Goal: Task Accomplishment & Management: Manage account settings

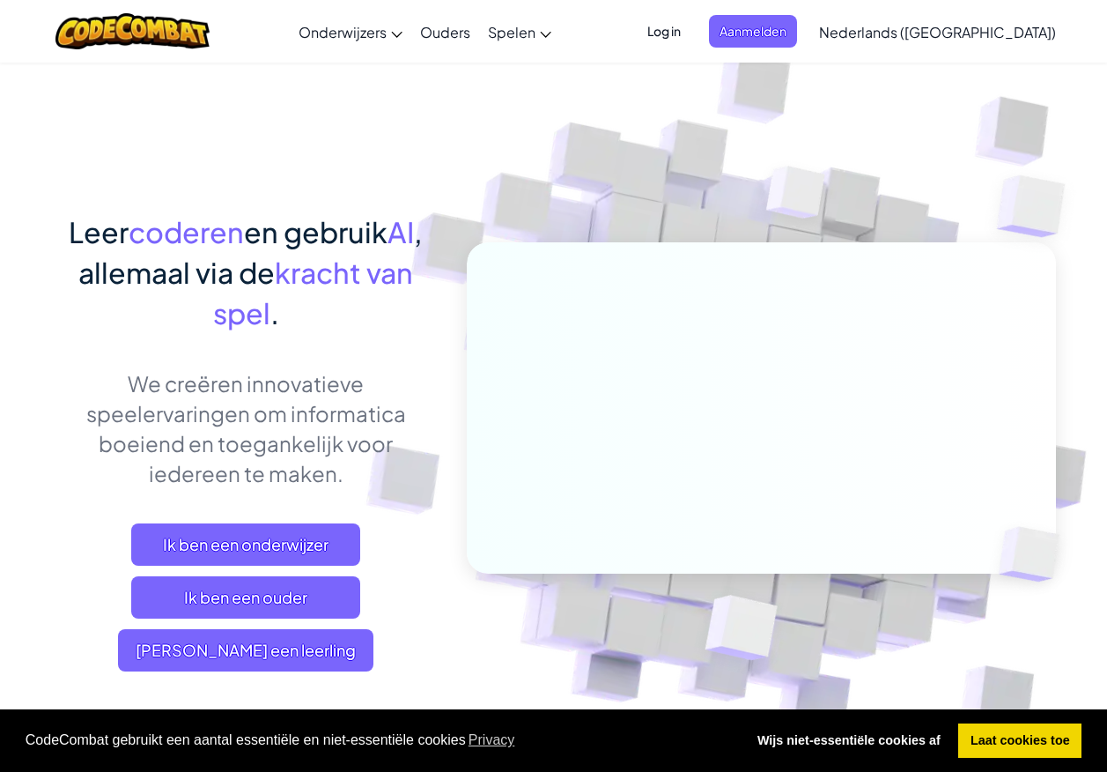
click at [692, 27] on span "Log in" at bounding box center [664, 31] width 55 height 33
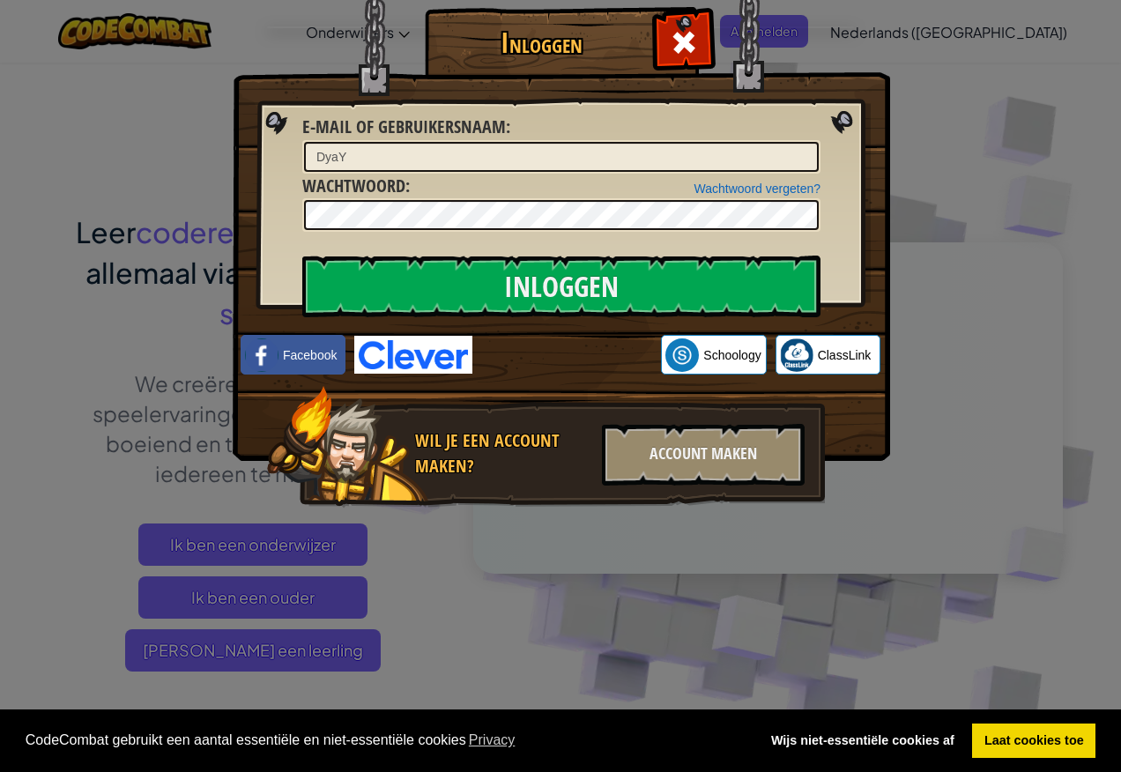
click at [559, 176] on div "Wachtwoord vergeten? Wachtwoord :" at bounding box center [561, 203] width 518 height 59
click at [346, 159] on input "DyaY" at bounding box center [561, 157] width 515 height 30
type input "D"
click at [422, 160] on input "E-mail of gebruikersnaam :" at bounding box center [561, 157] width 515 height 30
type input "HenriD12"
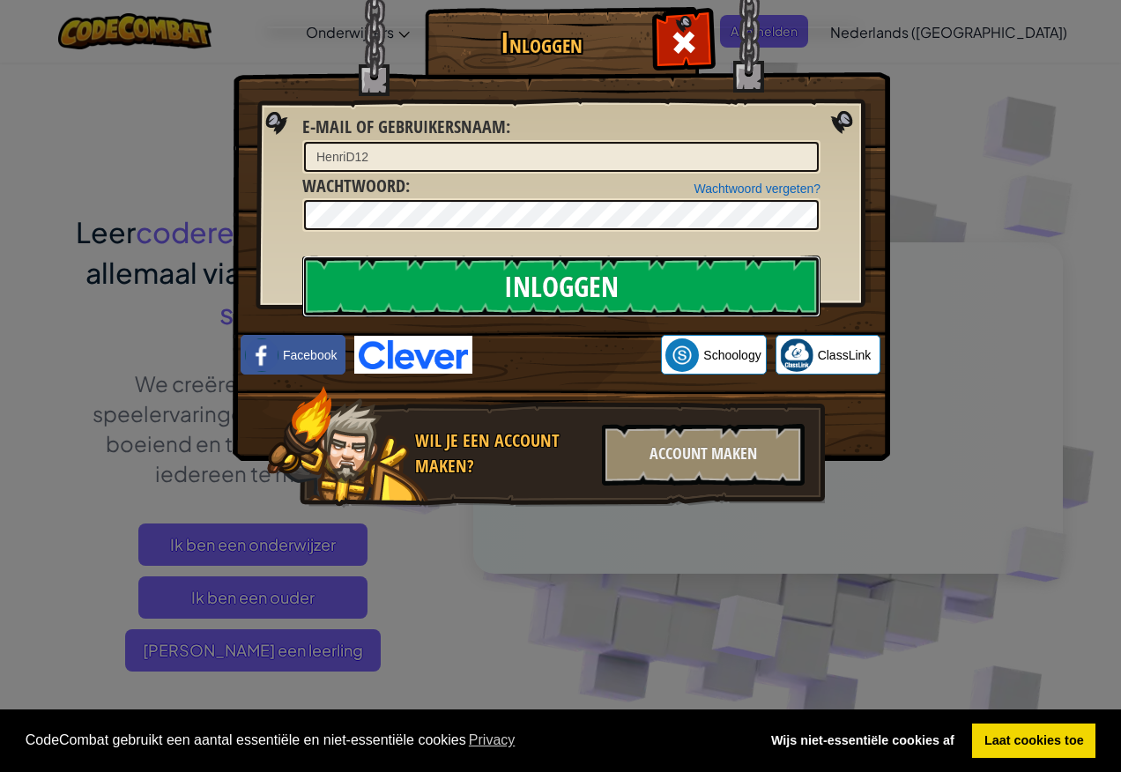
click at [633, 281] on input "Inloggen" at bounding box center [561, 286] width 518 height 62
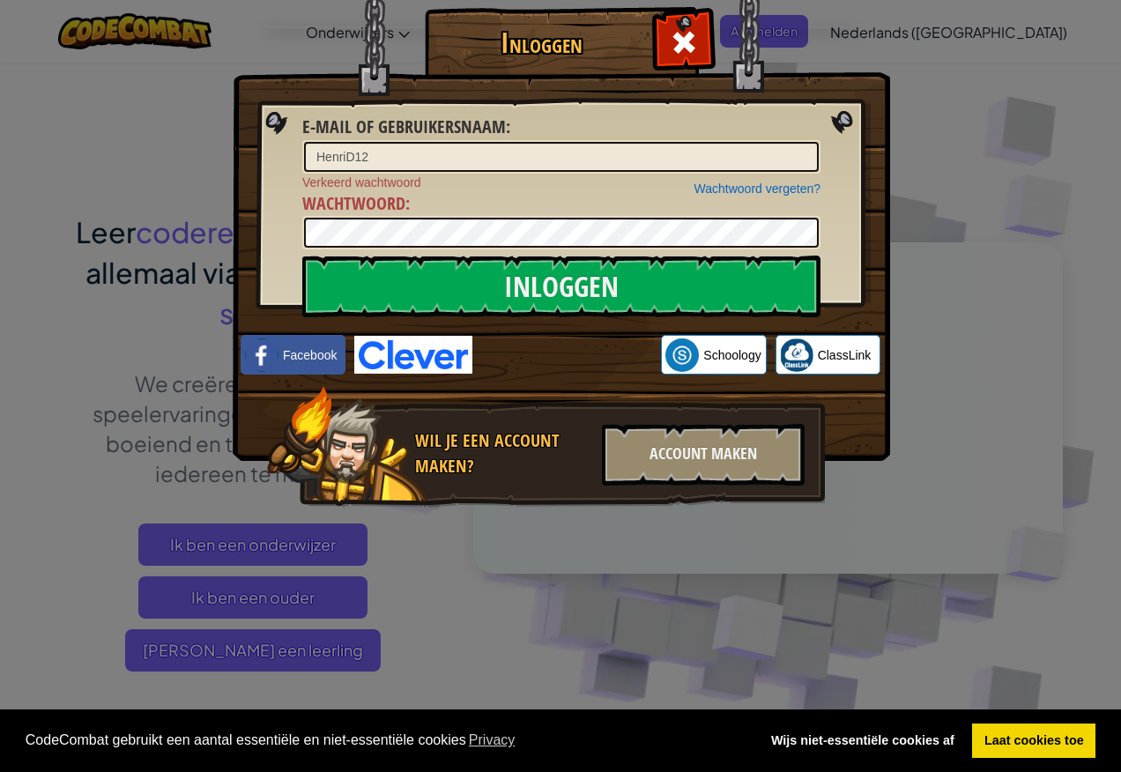
drag, startPoint x: 273, startPoint y: 115, endPoint x: 283, endPoint y: 115, distance: 9.7
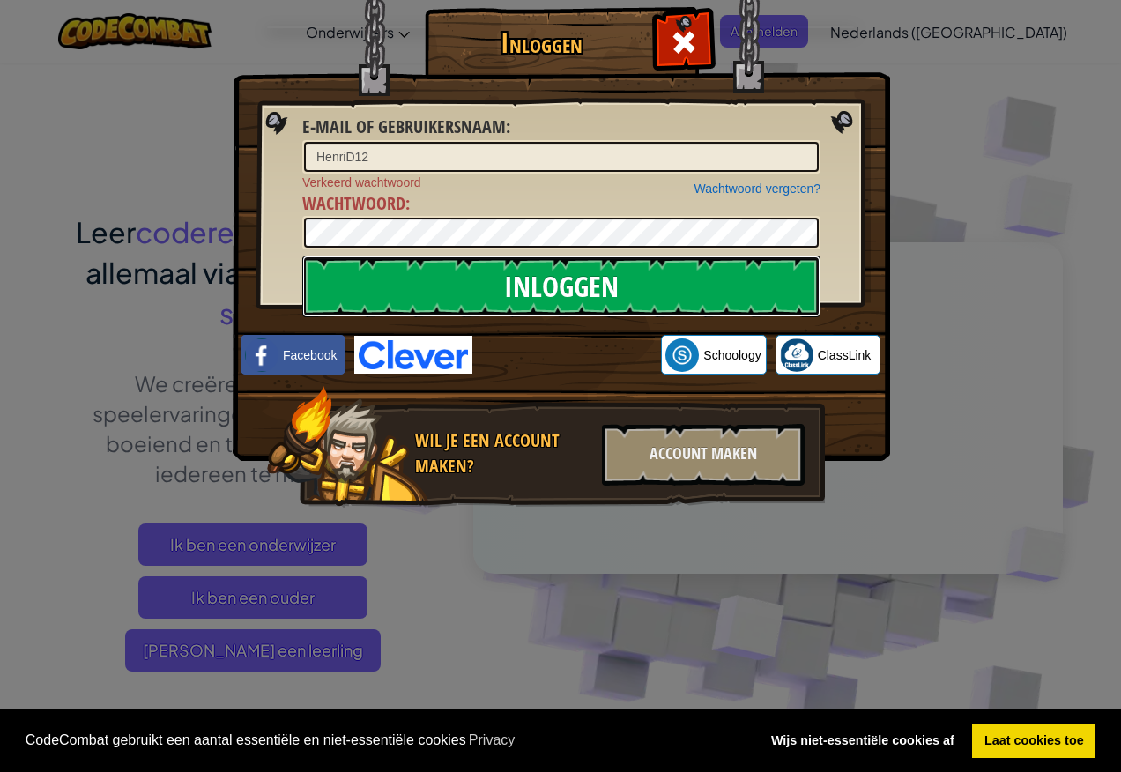
click at [646, 283] on input "Inloggen" at bounding box center [561, 286] width 518 height 62
click at [648, 293] on input "Inloggen" at bounding box center [561, 286] width 518 height 62
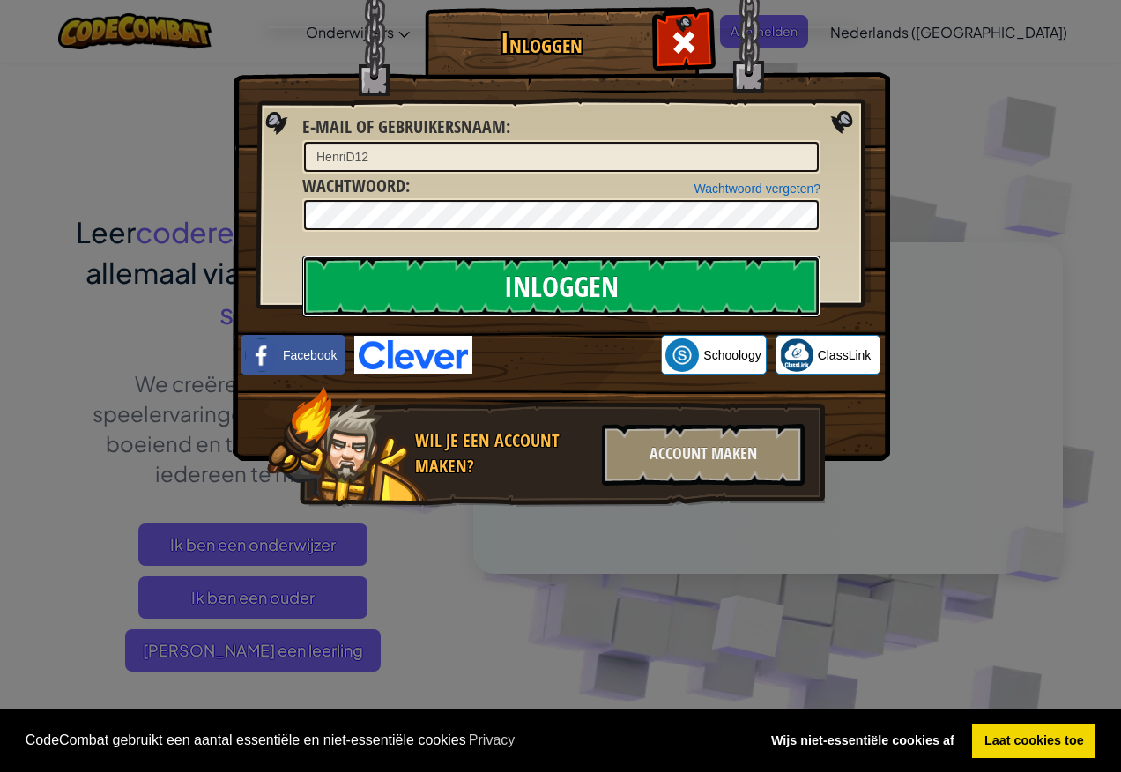
click at [648, 293] on input "Inloggen" at bounding box center [561, 286] width 518 height 62
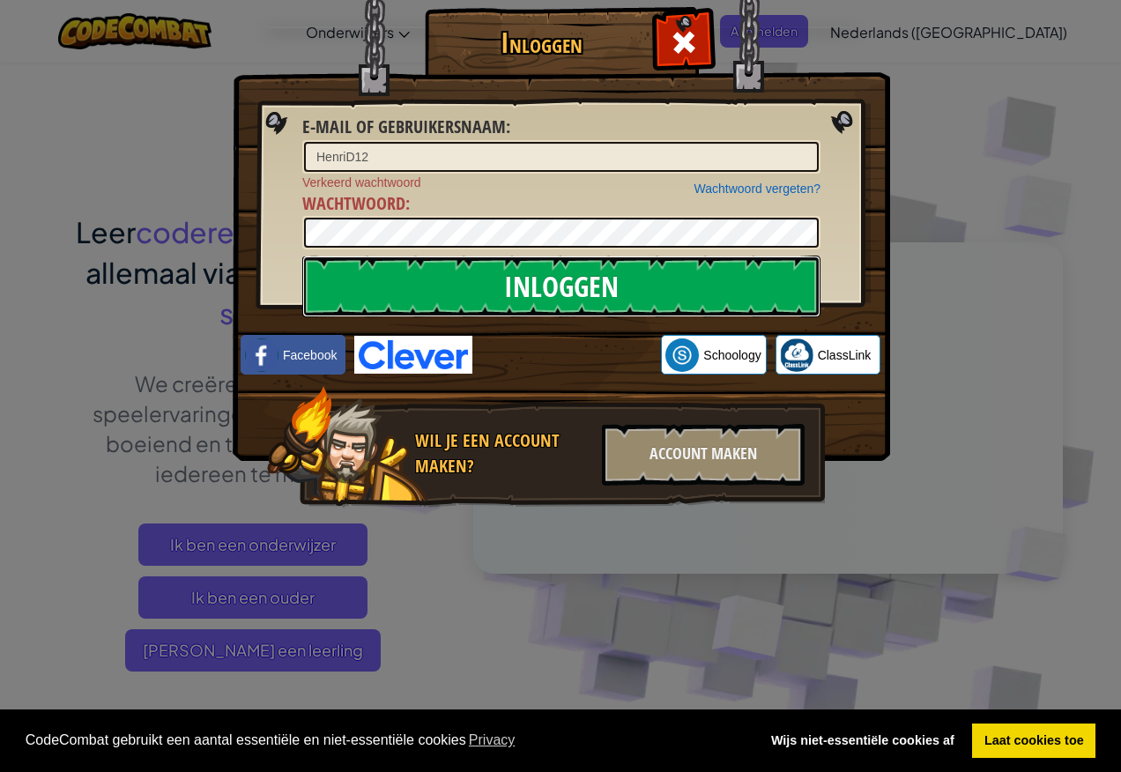
click at [648, 293] on input "Inloggen" at bounding box center [561, 286] width 518 height 62
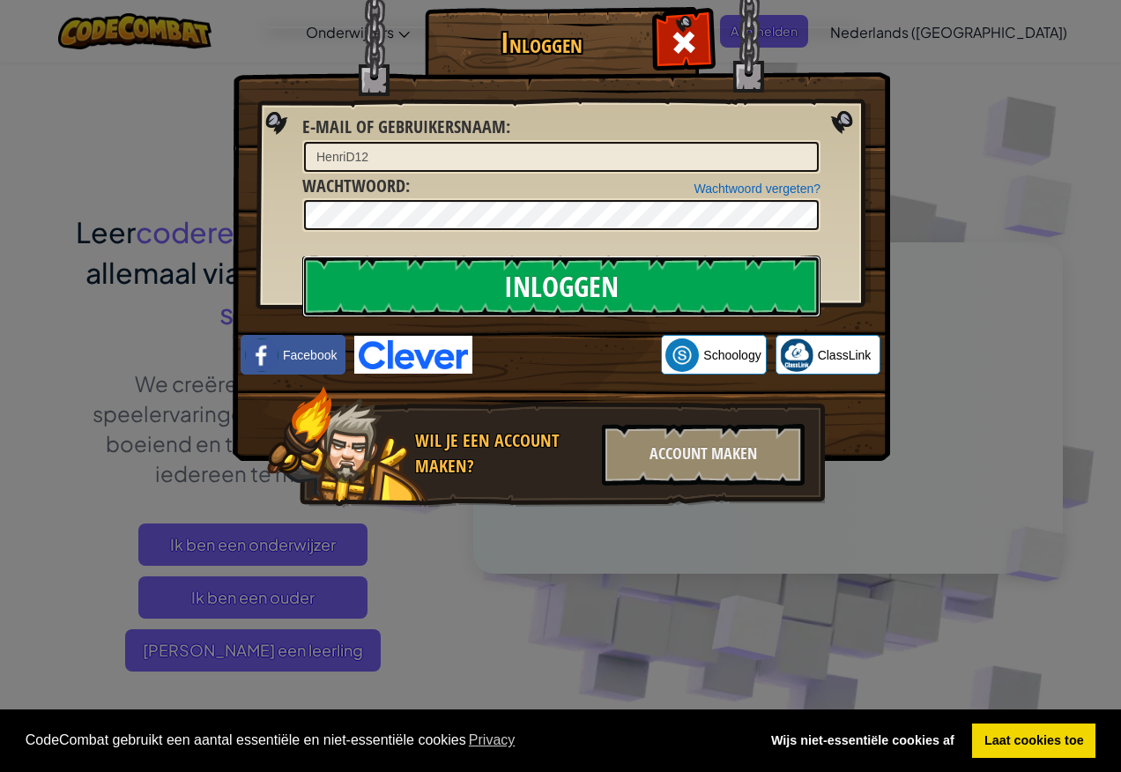
click at [648, 293] on input "Inloggen" at bounding box center [561, 286] width 518 height 62
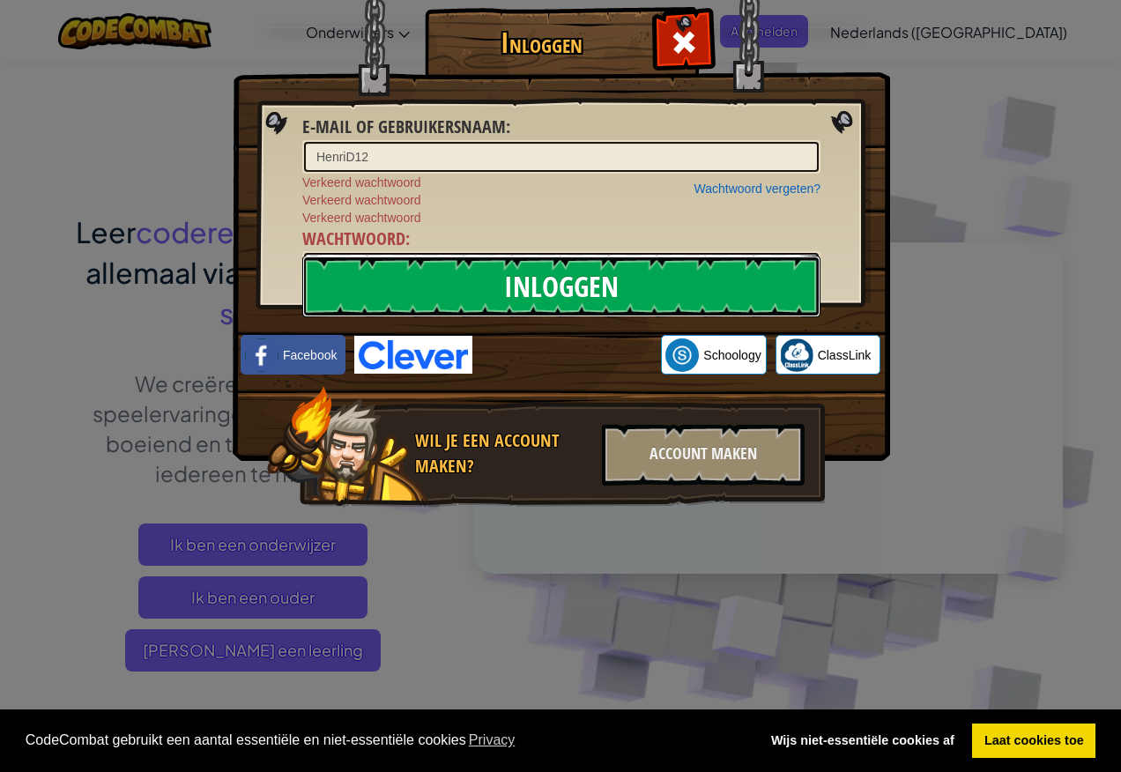
click at [648, 293] on input "Inloggen" at bounding box center [561, 286] width 518 height 62
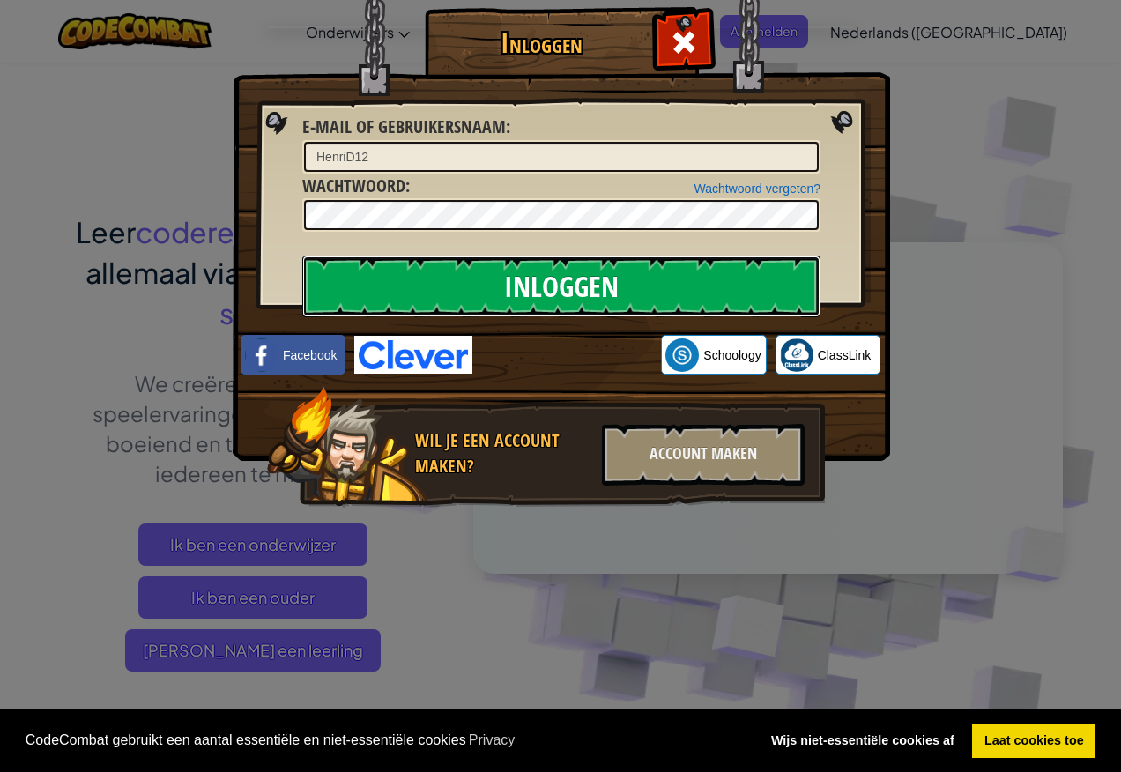
click at [648, 293] on input "Inloggen" at bounding box center [561, 286] width 518 height 62
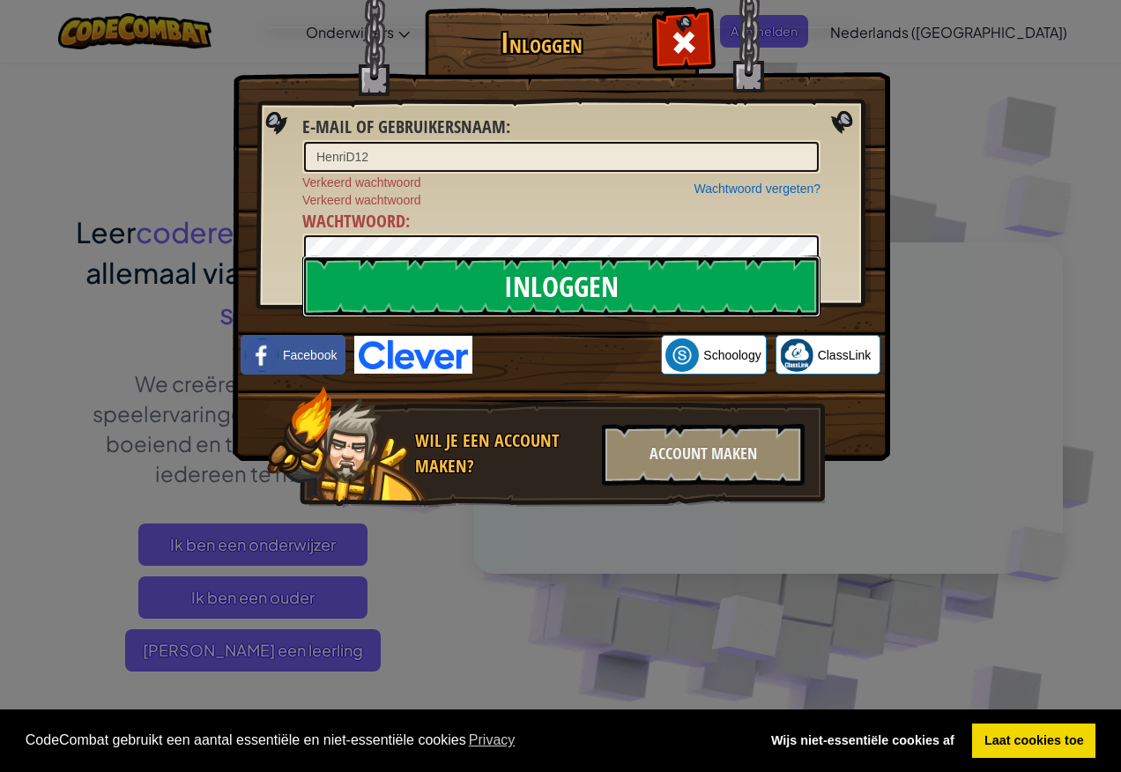
click at [655, 288] on input "Inloggen" at bounding box center [561, 286] width 518 height 62
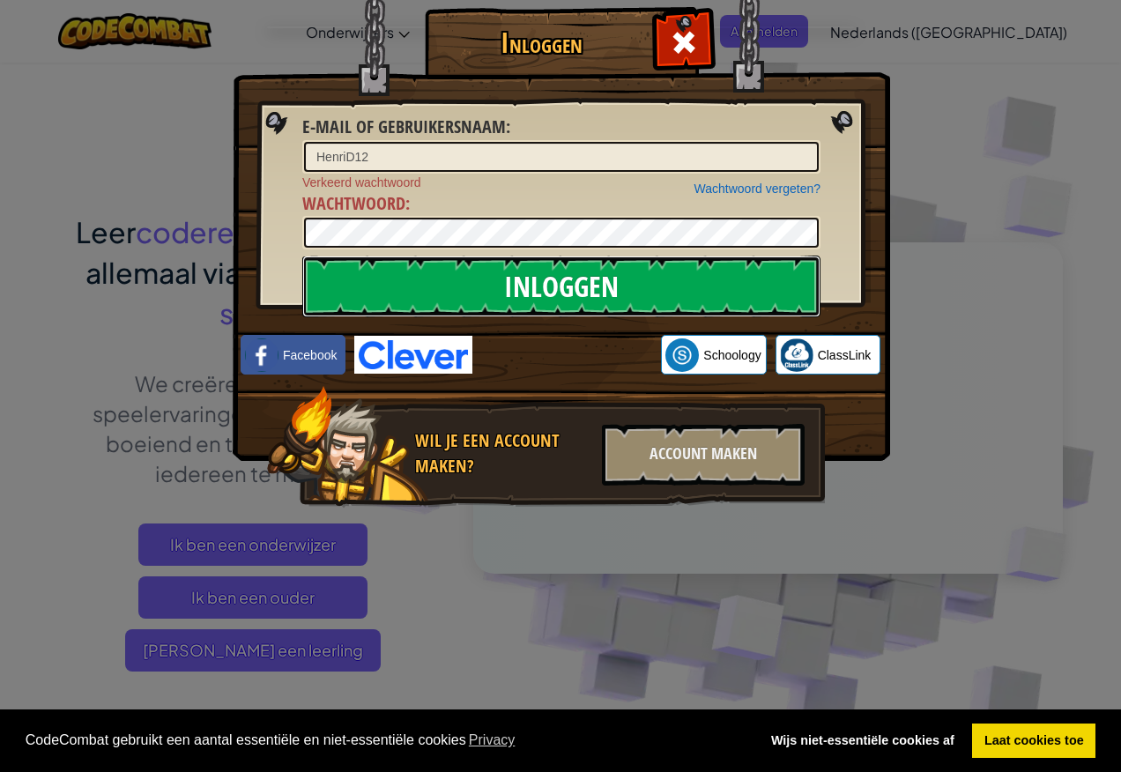
click at [655, 288] on input "Inloggen" at bounding box center [561, 286] width 518 height 62
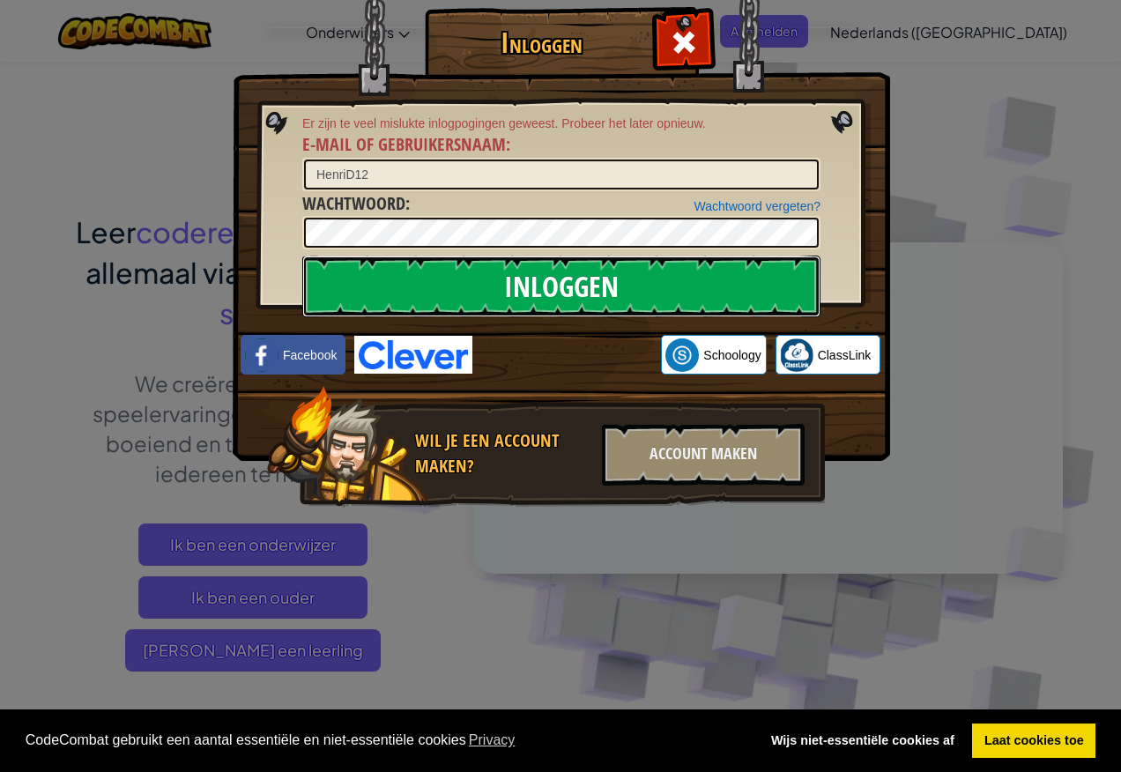
click at [655, 288] on input "Inloggen" at bounding box center [561, 286] width 518 height 62
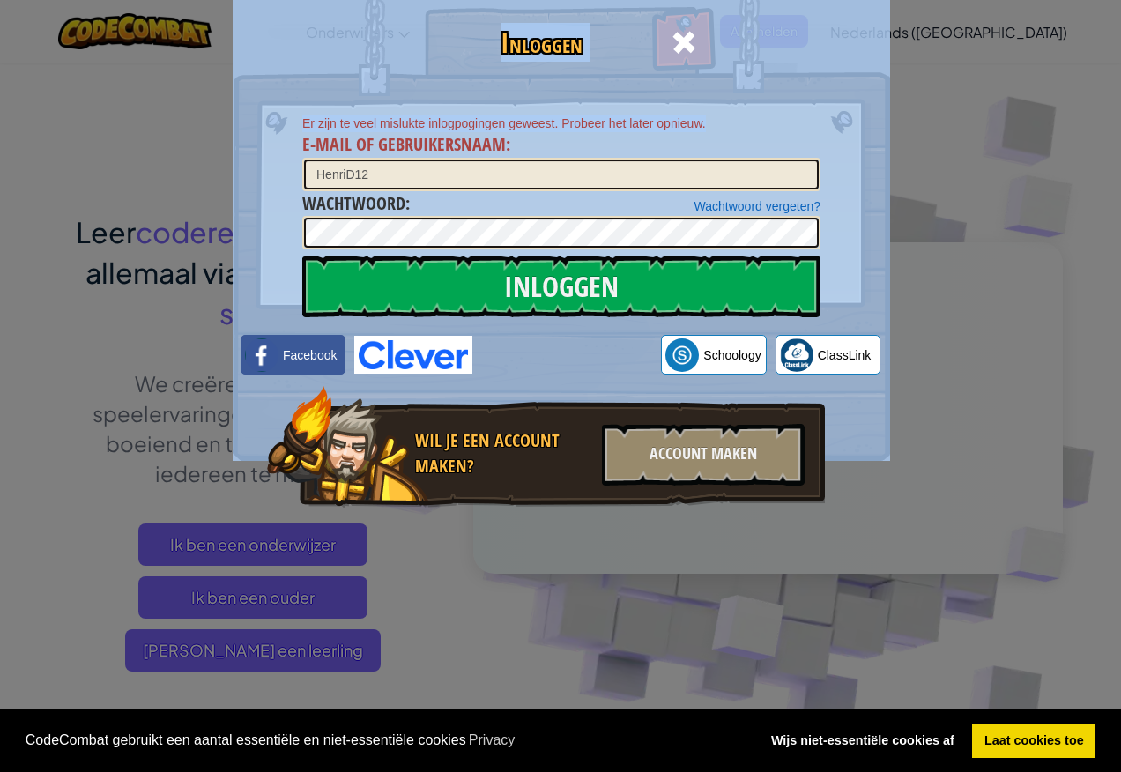
click at [824, 111] on div "Inloggen Er zijn te veel mislukte inlogpogingen geweest. Probeer het later opni…" at bounding box center [560, 282] width 587 height 513
click at [834, 121] on img at bounding box center [561, 204] width 657 height 513
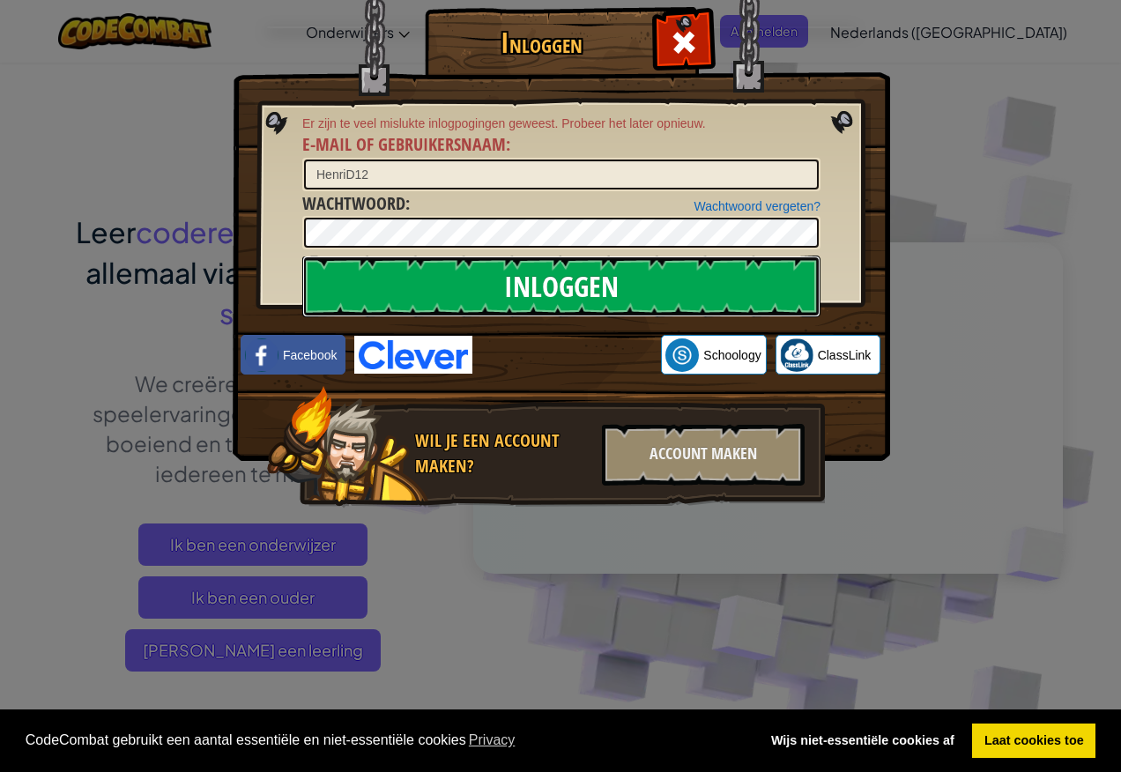
click at [711, 290] on input "Inloggen" at bounding box center [561, 286] width 518 height 62
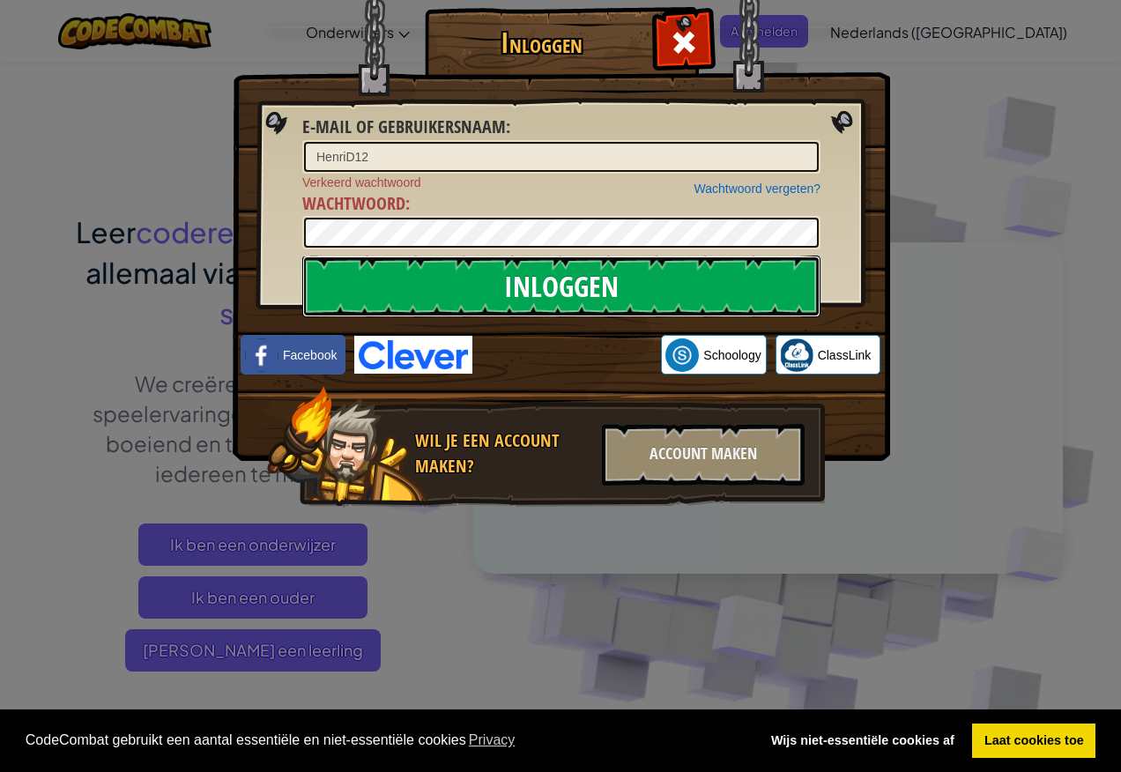
click at [576, 292] on input "Inloggen" at bounding box center [561, 286] width 518 height 62
click at [731, 300] on input "Inloggen" at bounding box center [561, 286] width 518 height 62
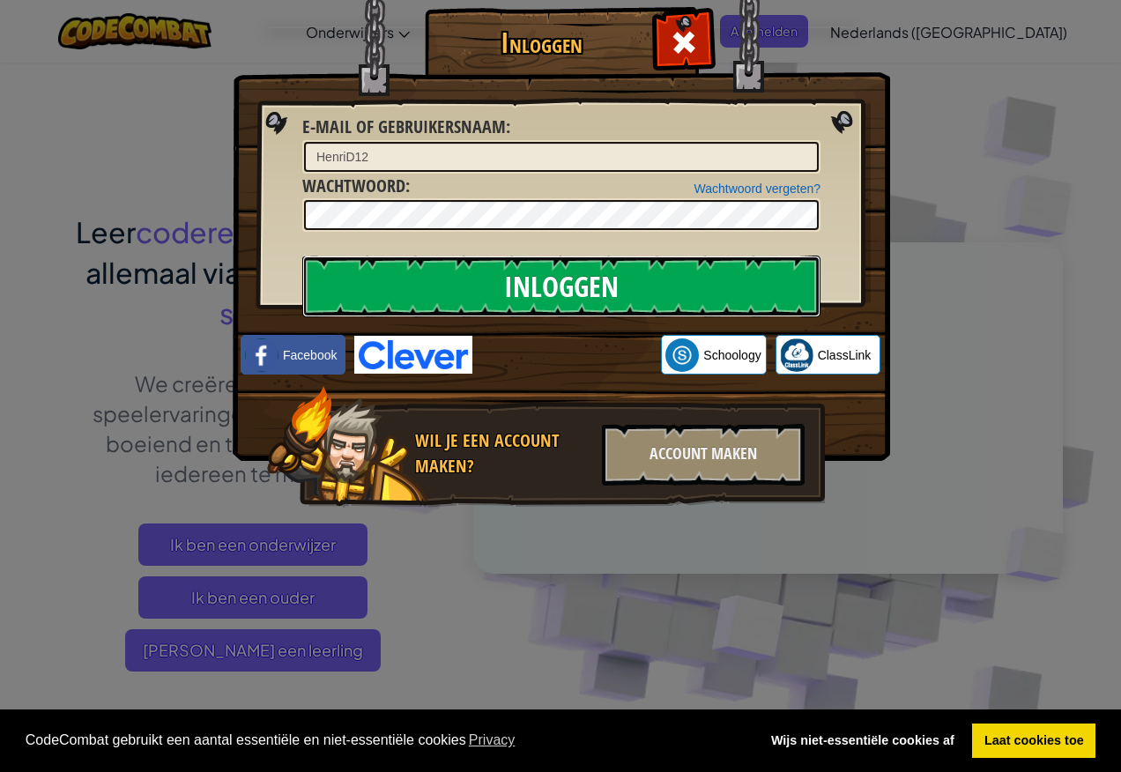
click at [731, 300] on input "Inloggen" at bounding box center [561, 286] width 518 height 62
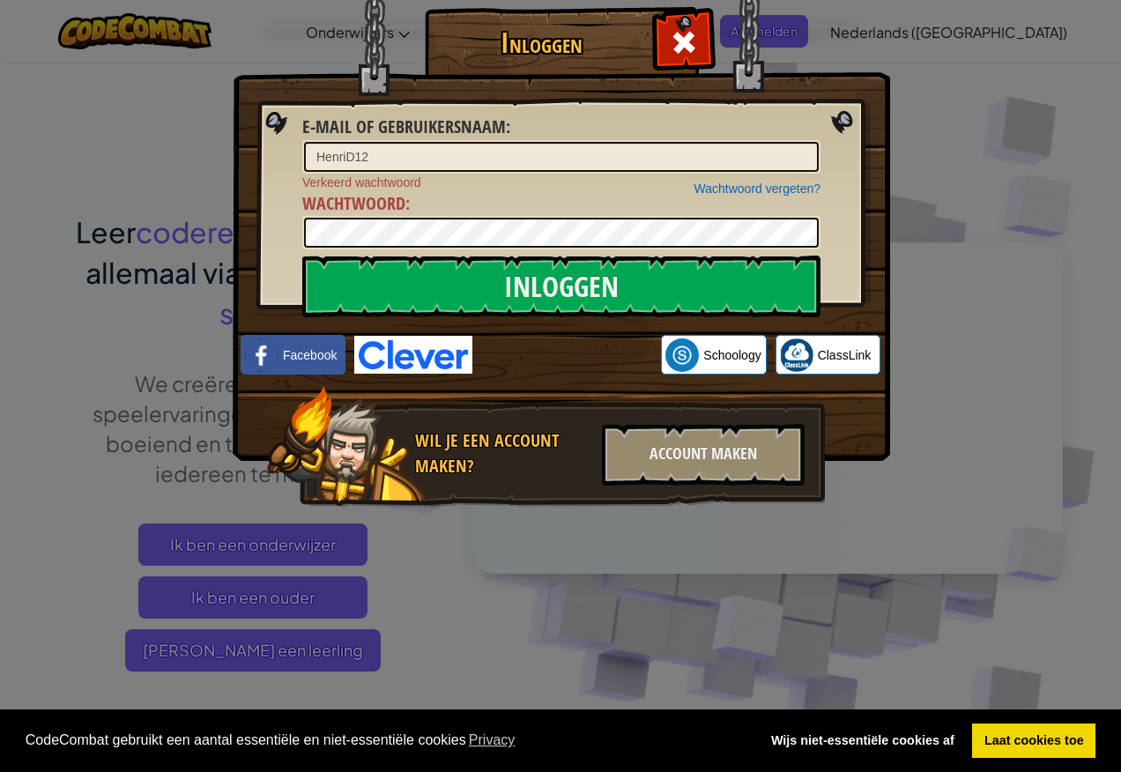
click at [790, 214] on div "Wachtwoord vergeten? Verkeerd wachtwoord Wachtwoord :" at bounding box center [561, 212] width 518 height 77
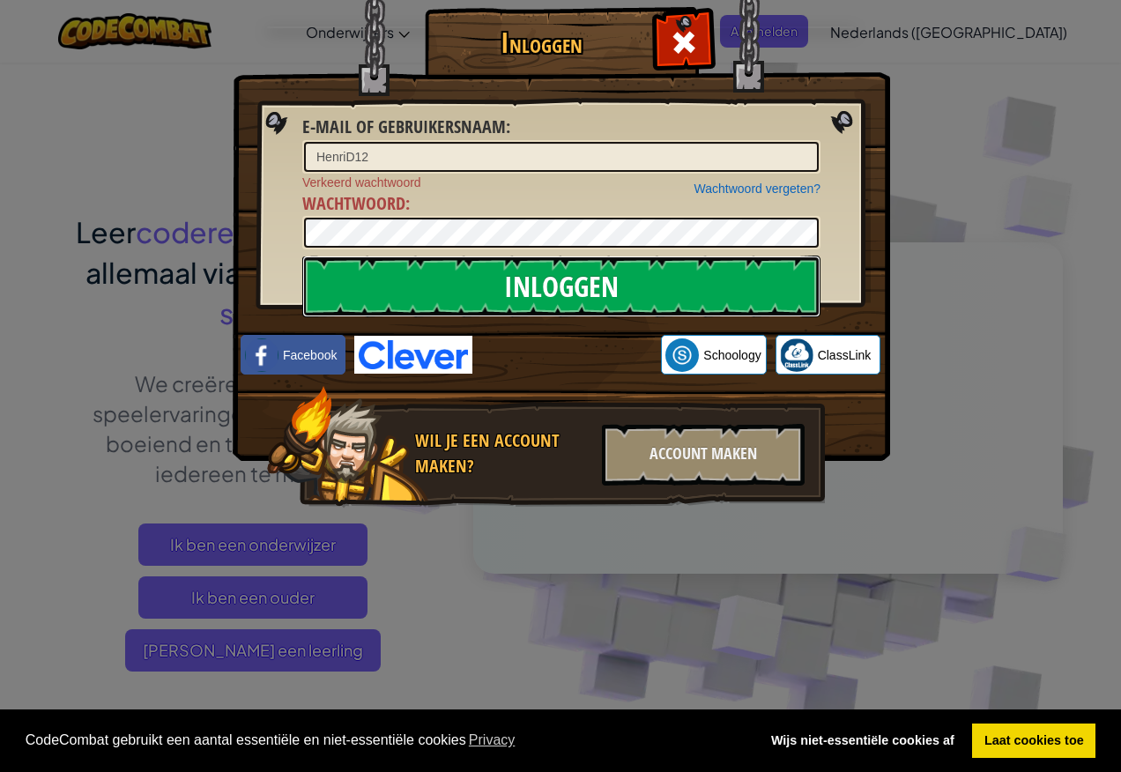
click at [653, 298] on input "Inloggen" at bounding box center [561, 286] width 518 height 62
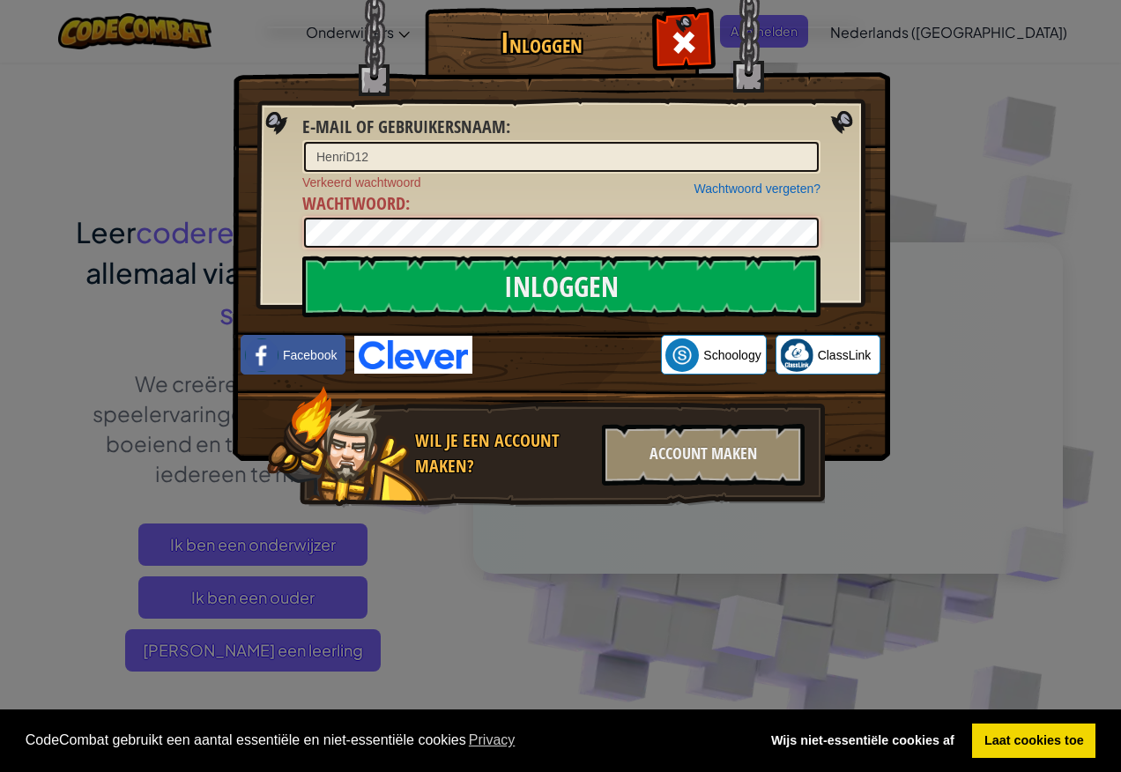
scroll to position [0, 3]
click at [302, 255] on input "Inloggen" at bounding box center [561, 286] width 518 height 62
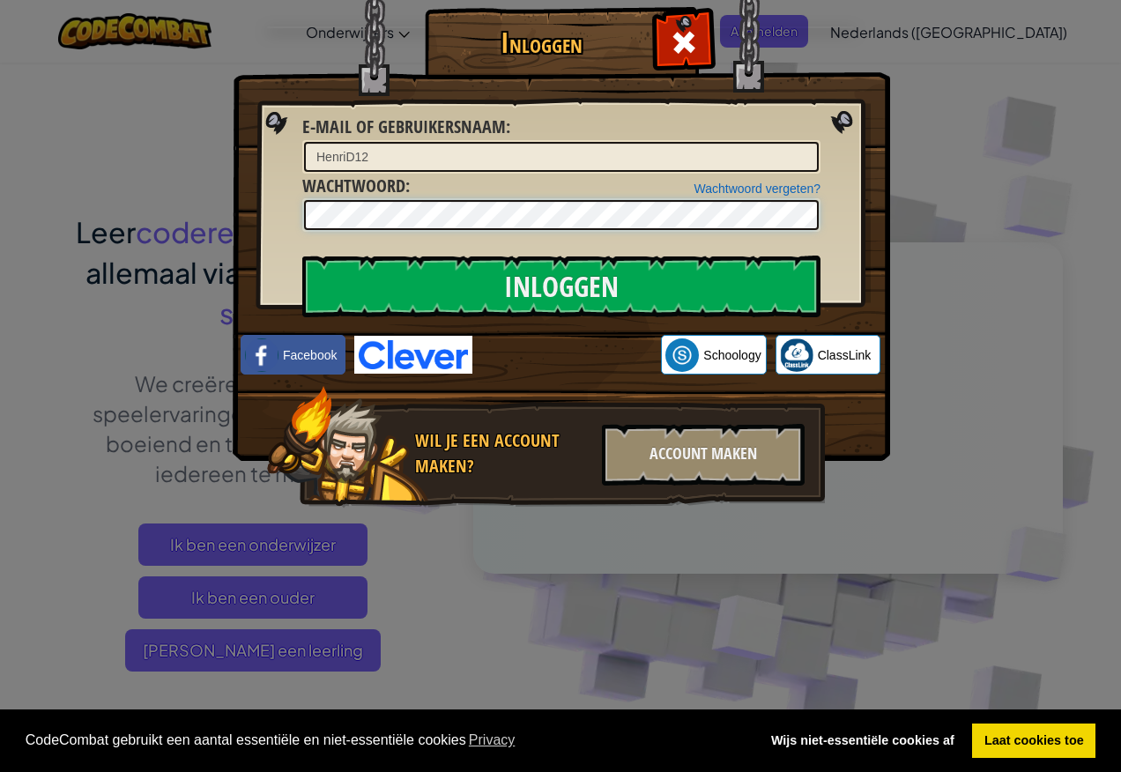
click at [302, 255] on input "Inloggen" at bounding box center [561, 286] width 518 height 62
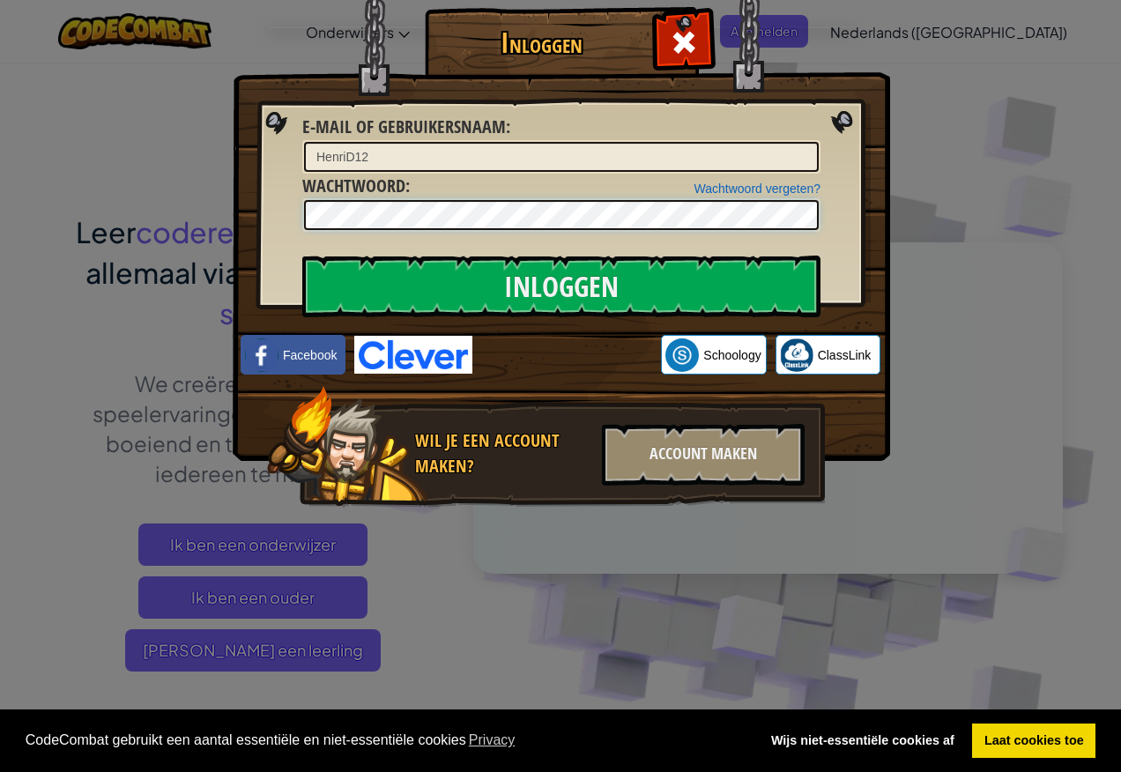
click at [302, 255] on input "Inloggen" at bounding box center [561, 286] width 518 height 62
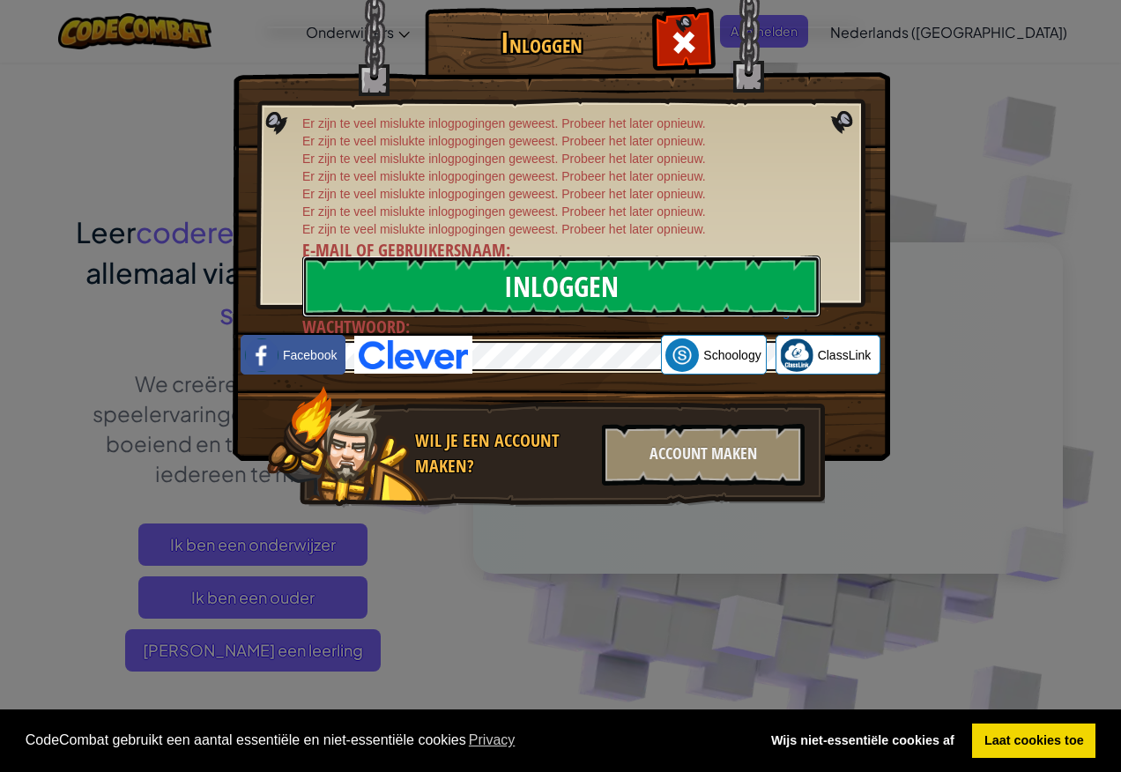
scroll to position [0, 0]
click at [571, 281] on input "Inloggen" at bounding box center [561, 286] width 518 height 62
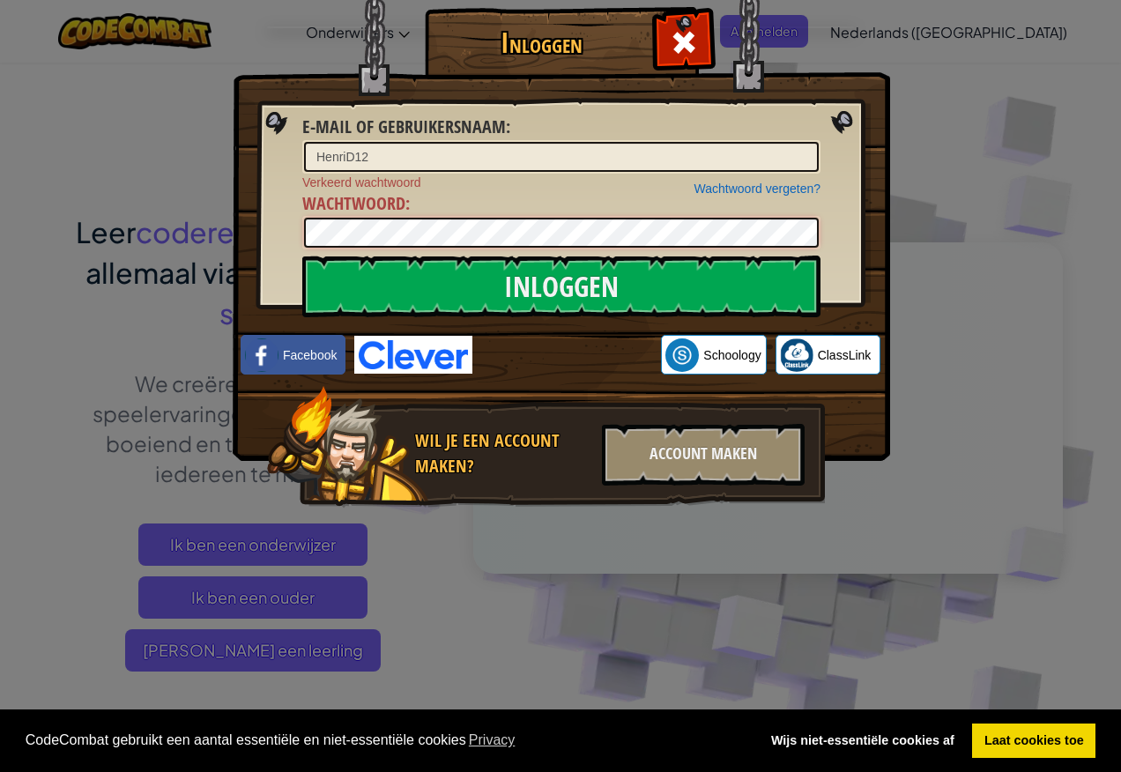
click at [302, 255] on input "Inloggen" at bounding box center [561, 286] width 518 height 62
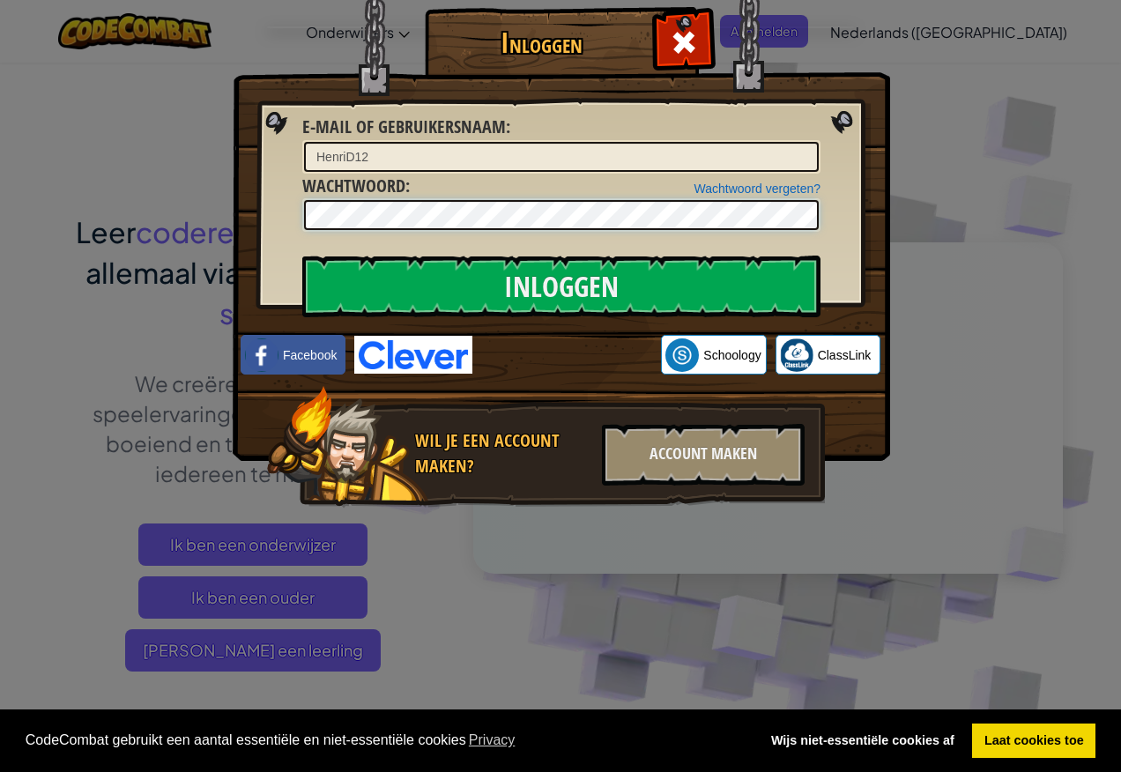
click at [302, 255] on input "Inloggen" at bounding box center [561, 286] width 518 height 62
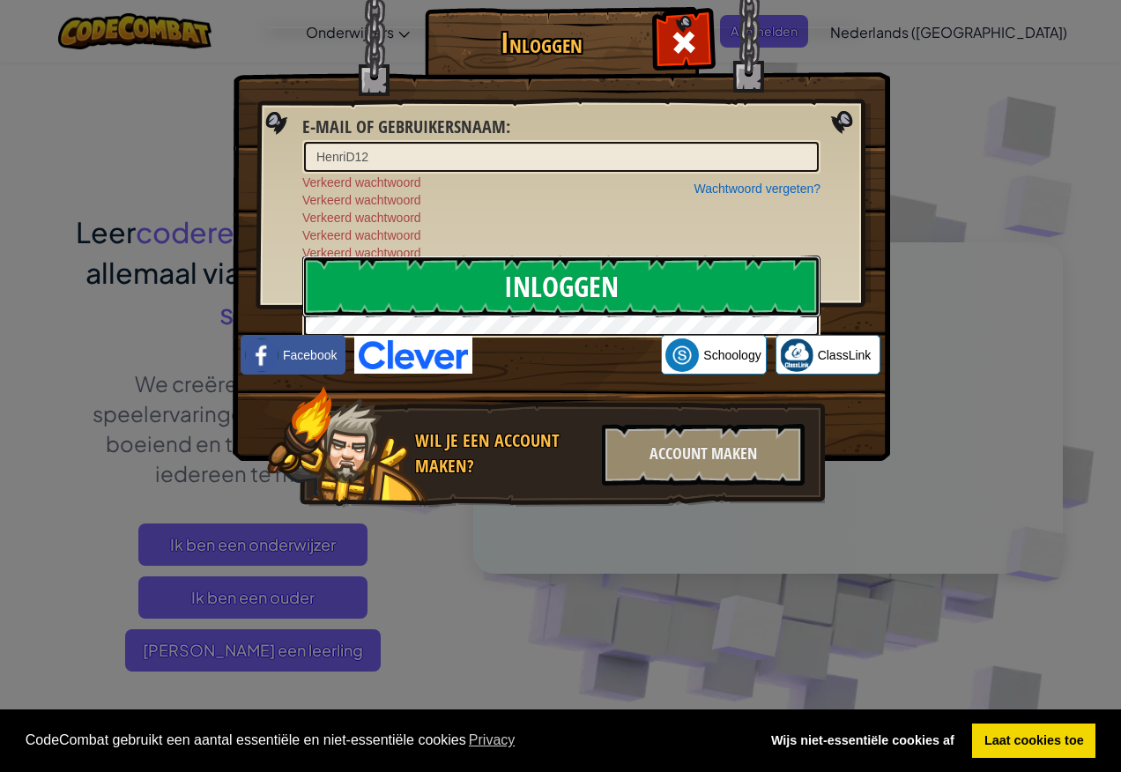
click at [701, 281] on input "Inloggen" at bounding box center [561, 286] width 518 height 62
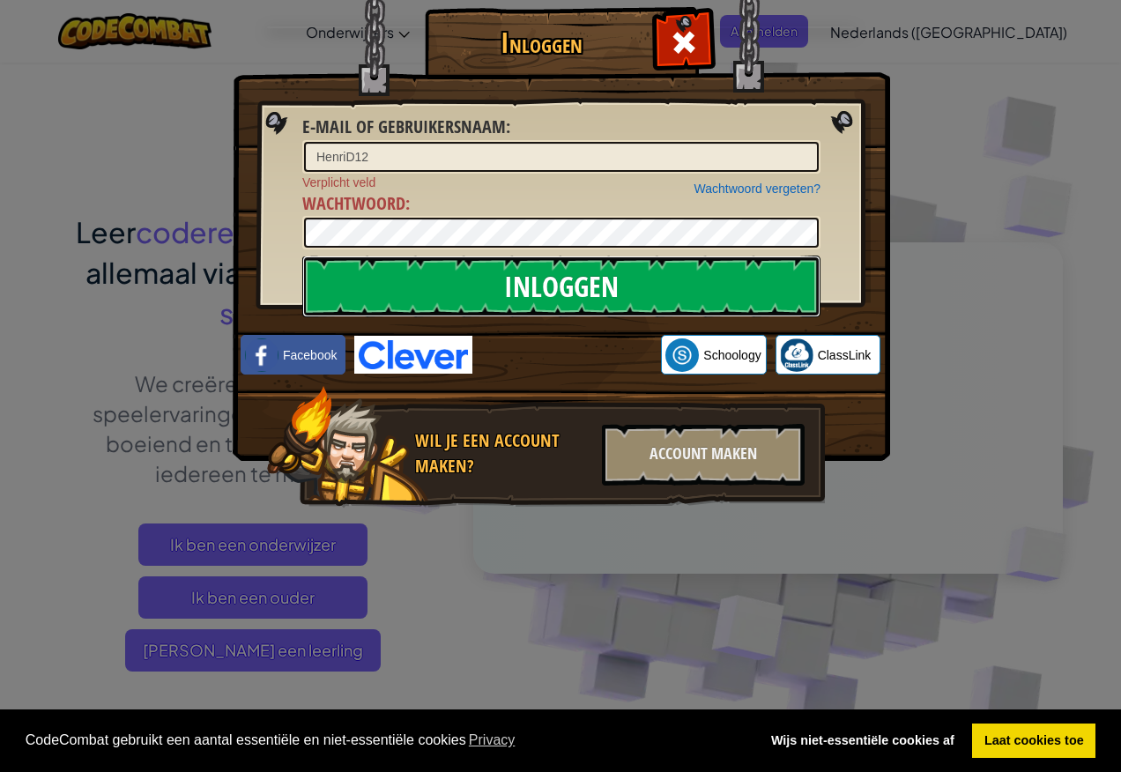
click at [701, 281] on input "Inloggen" at bounding box center [561, 286] width 518 height 62
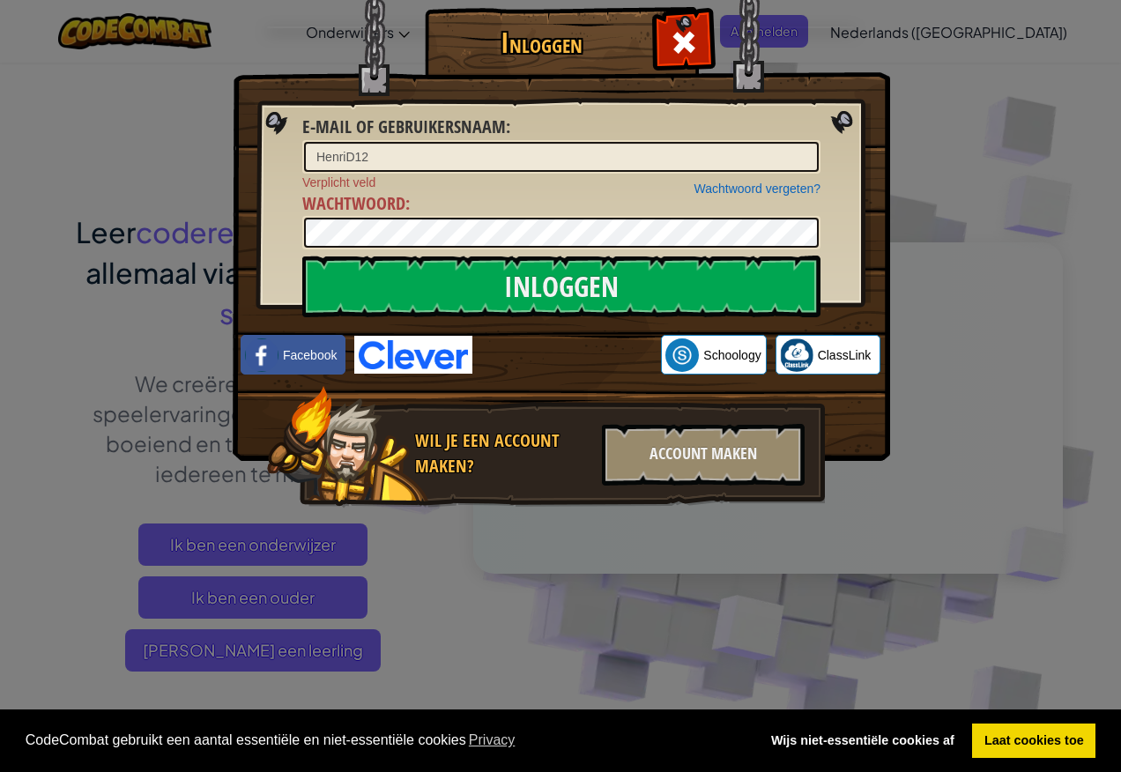
drag, startPoint x: 1120, startPoint y: 477, endPoint x: 1123, endPoint y: 400, distance: 76.7
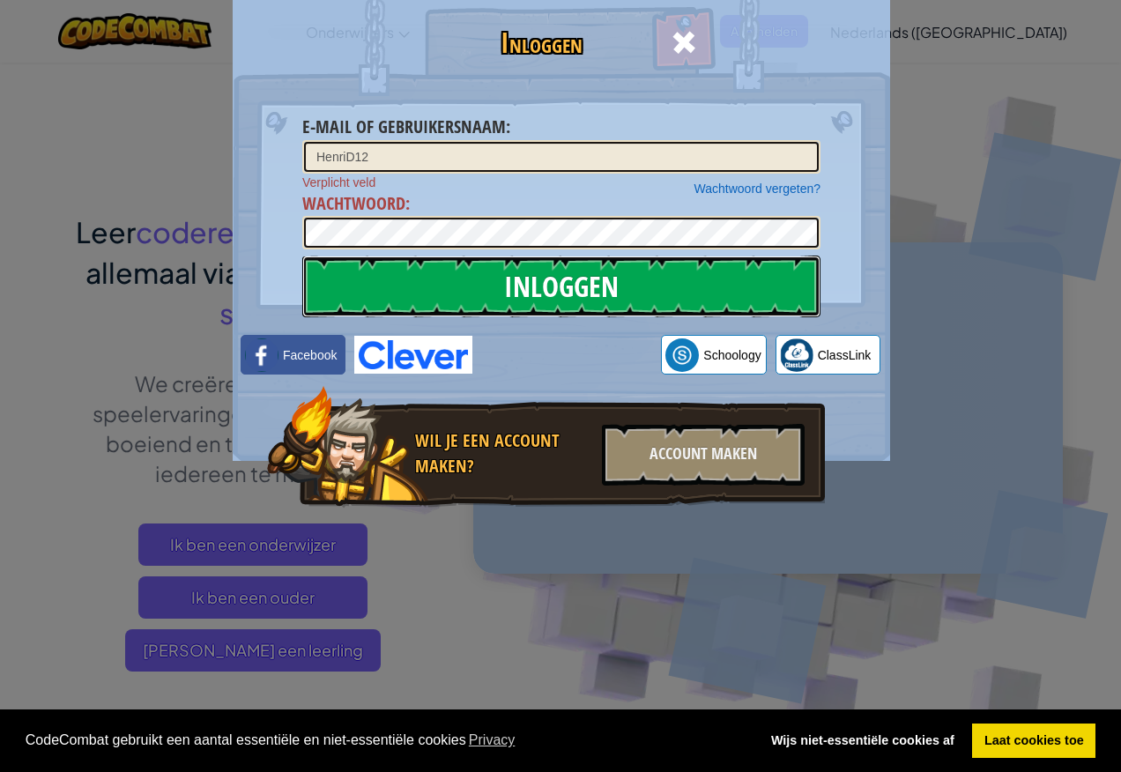
click at [633, 293] on input "Inloggen" at bounding box center [561, 286] width 518 height 62
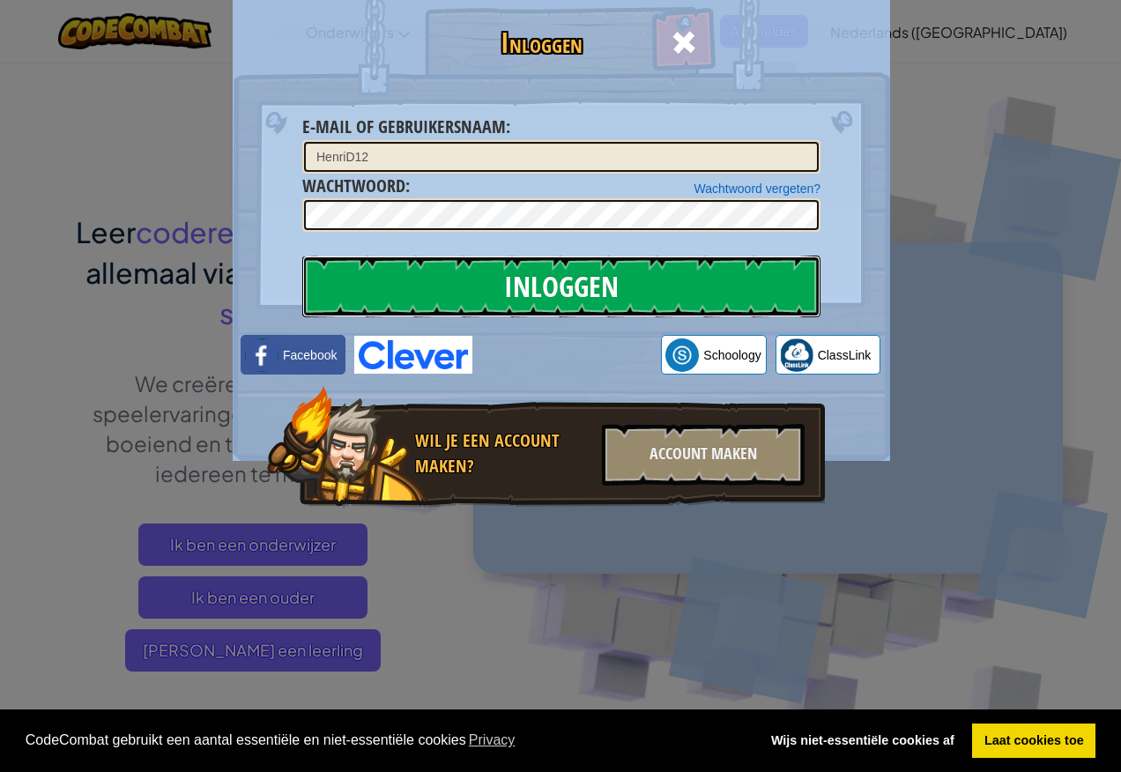
click at [633, 293] on input "Inloggen" at bounding box center [561, 286] width 518 height 62
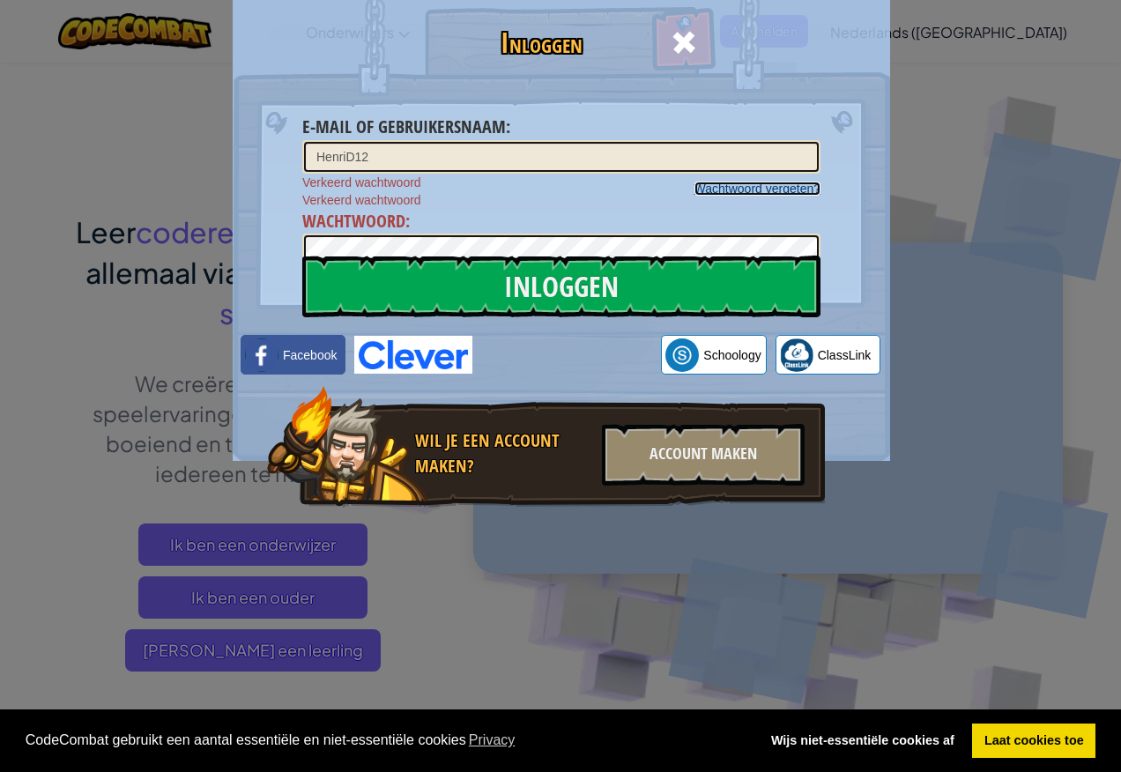
click at [737, 192] on link "Wachtwoord vergeten?" at bounding box center [757, 188] width 126 height 14
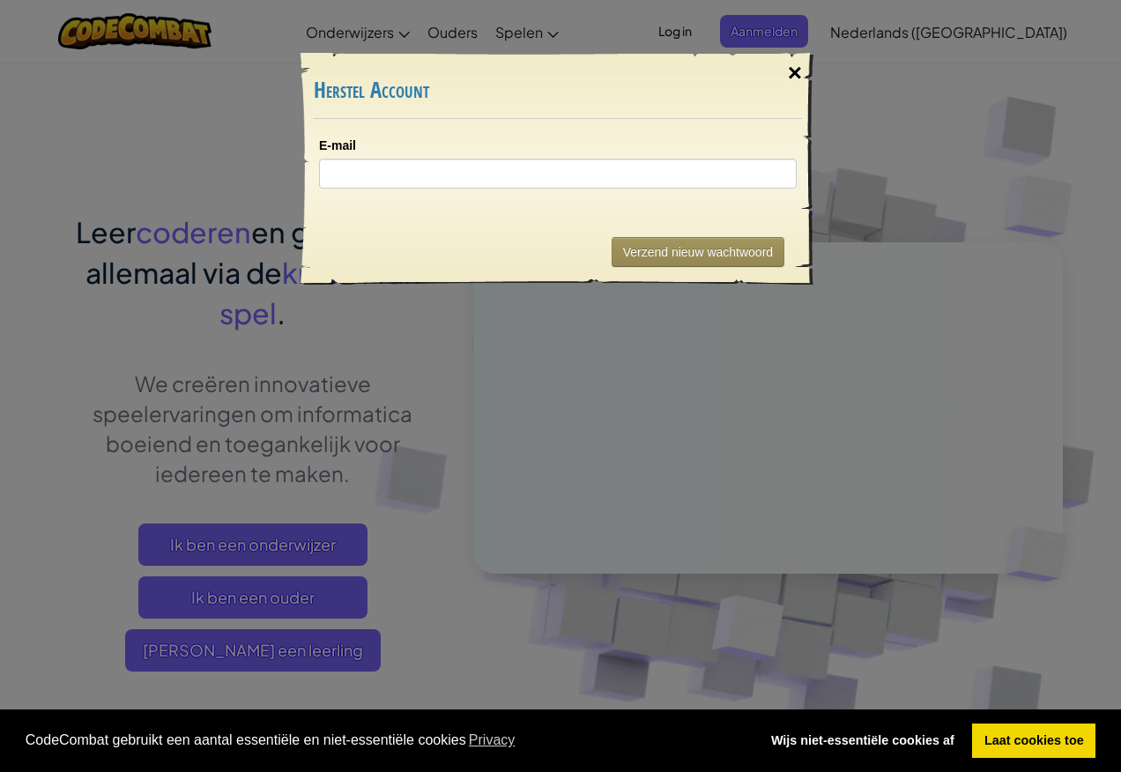
click at [789, 70] on div "×" at bounding box center [794, 73] width 41 height 51
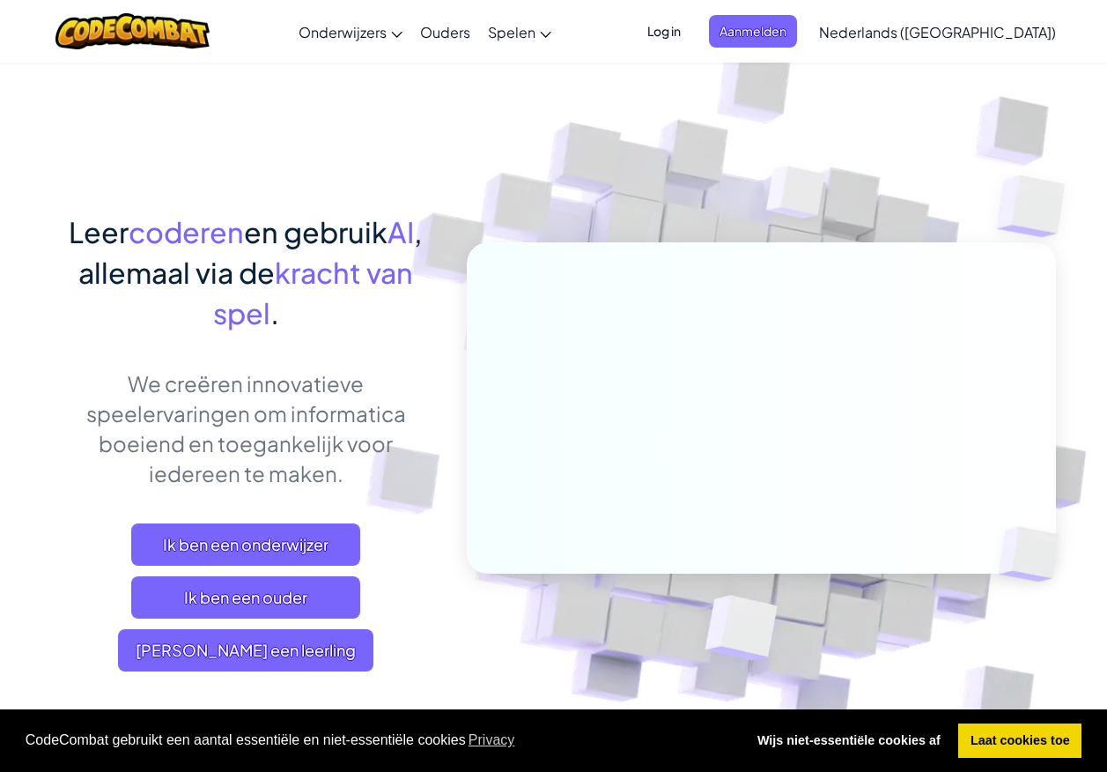
click at [692, 26] on span "Log in" at bounding box center [664, 31] width 55 height 33
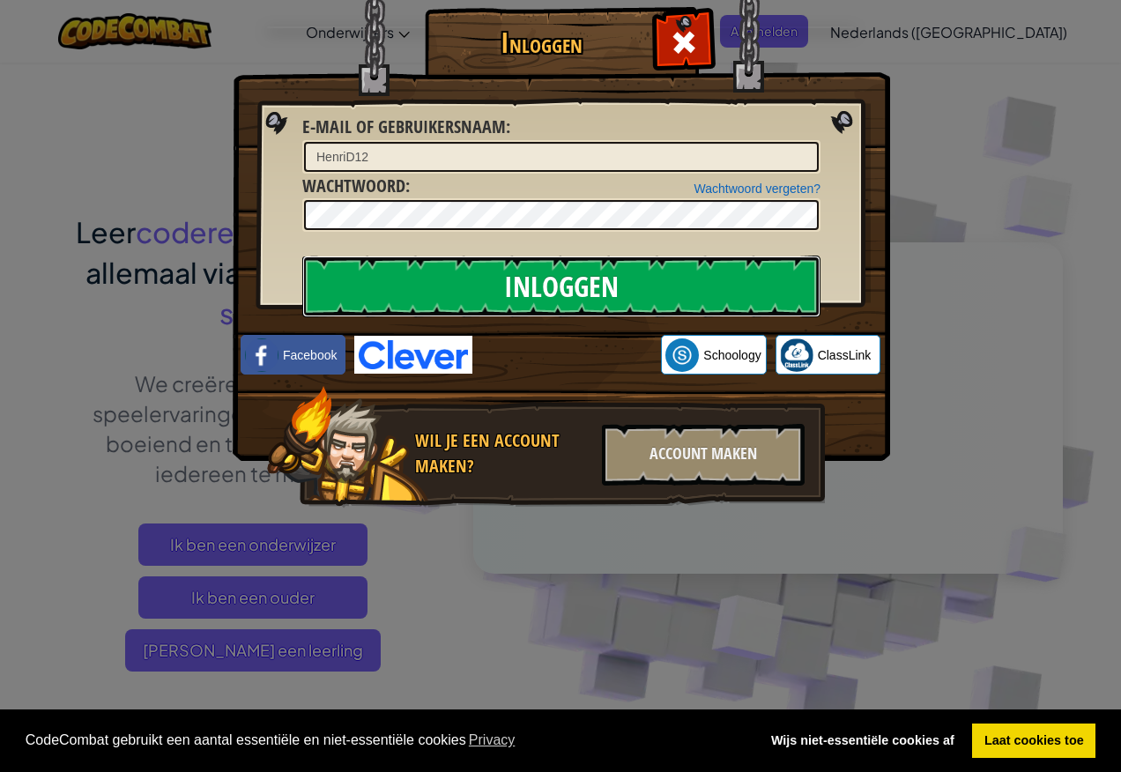
click at [423, 269] on input "Inloggen" at bounding box center [561, 286] width 518 height 62
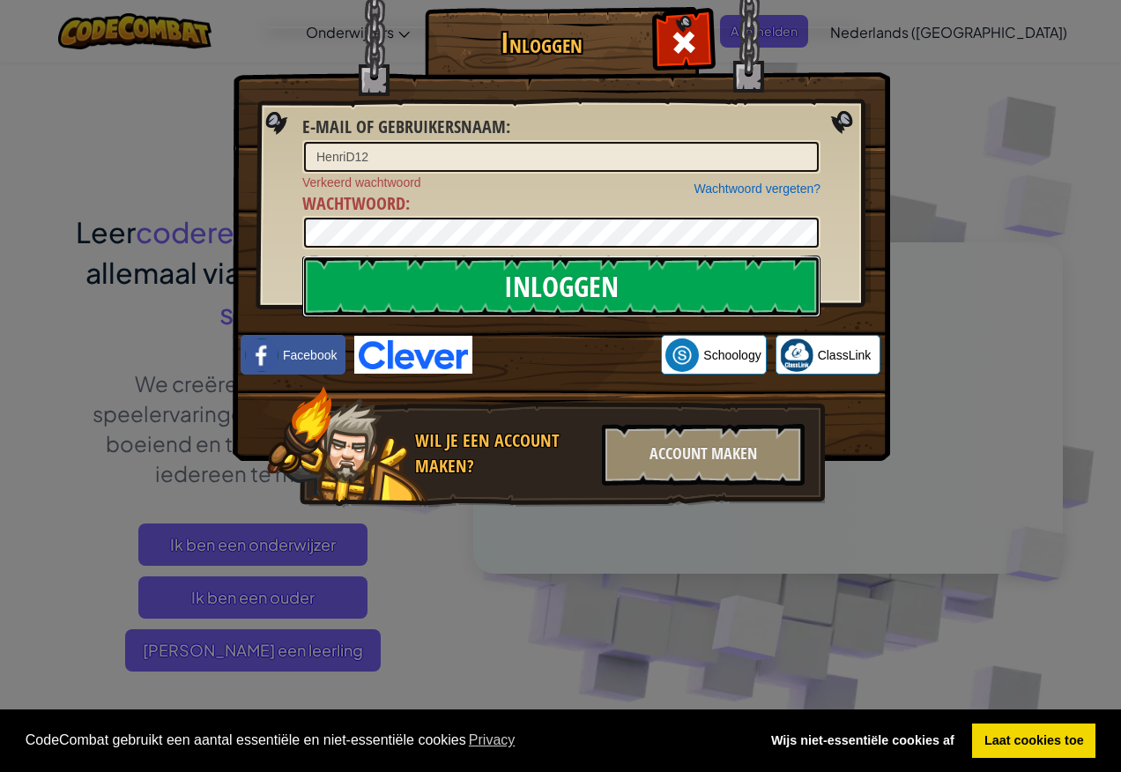
click at [394, 275] on input "Inloggen" at bounding box center [561, 286] width 518 height 62
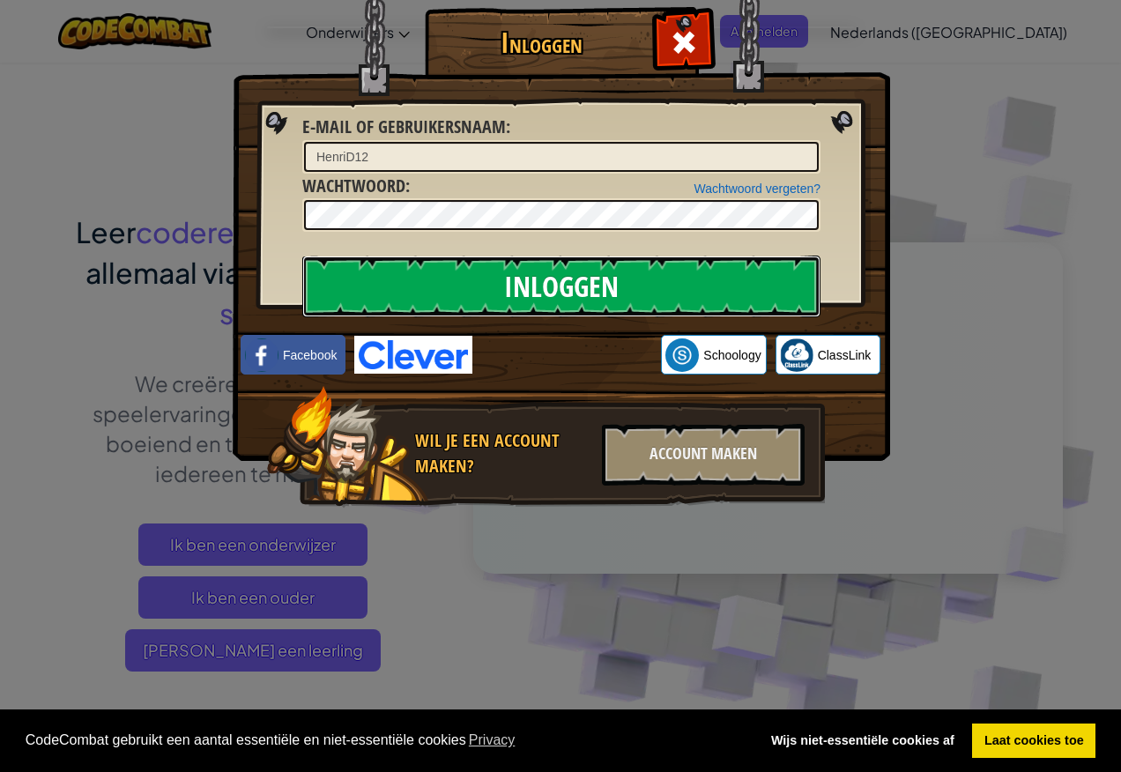
click at [394, 275] on input "Inloggen" at bounding box center [561, 286] width 518 height 62
click at [399, 262] on input "Inloggen" at bounding box center [561, 286] width 518 height 62
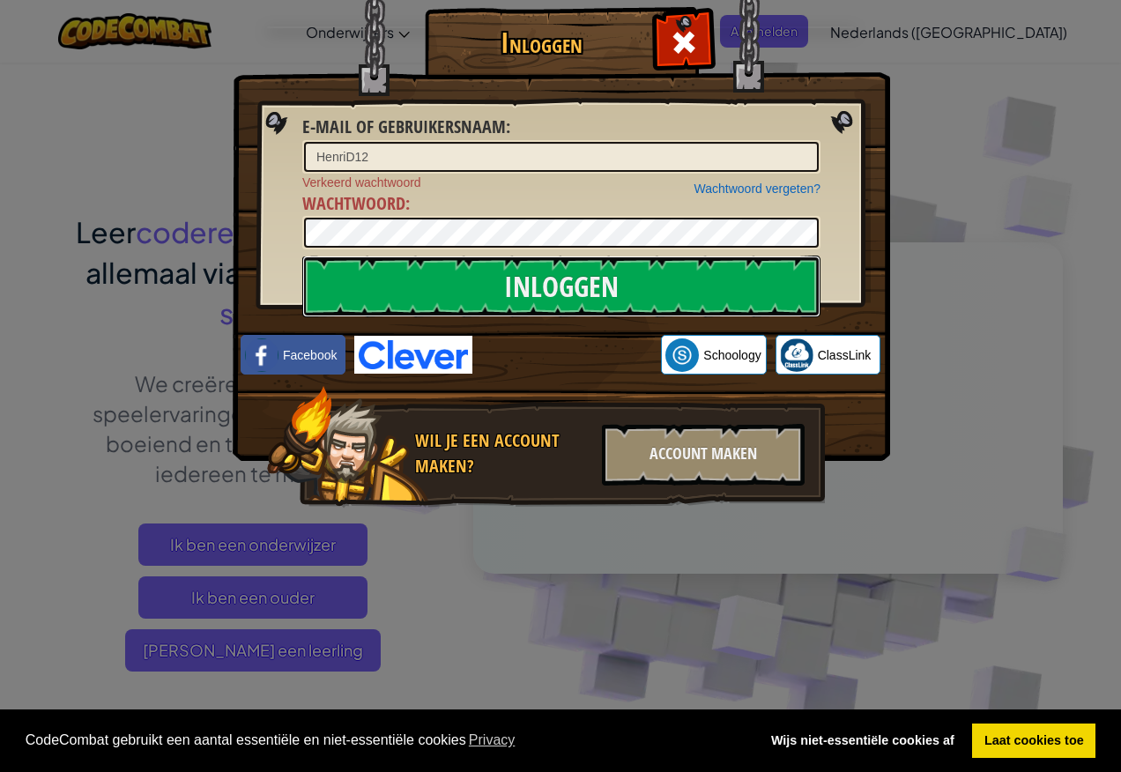
click at [405, 250] on div "Inloggen E-mail of gebruikersnaam : HenriD12 Wachtwoord vergeten? Verkeerd wach…" at bounding box center [560, 282] width 587 height 513
click at [441, 288] on input "Inloggen" at bounding box center [561, 286] width 518 height 62
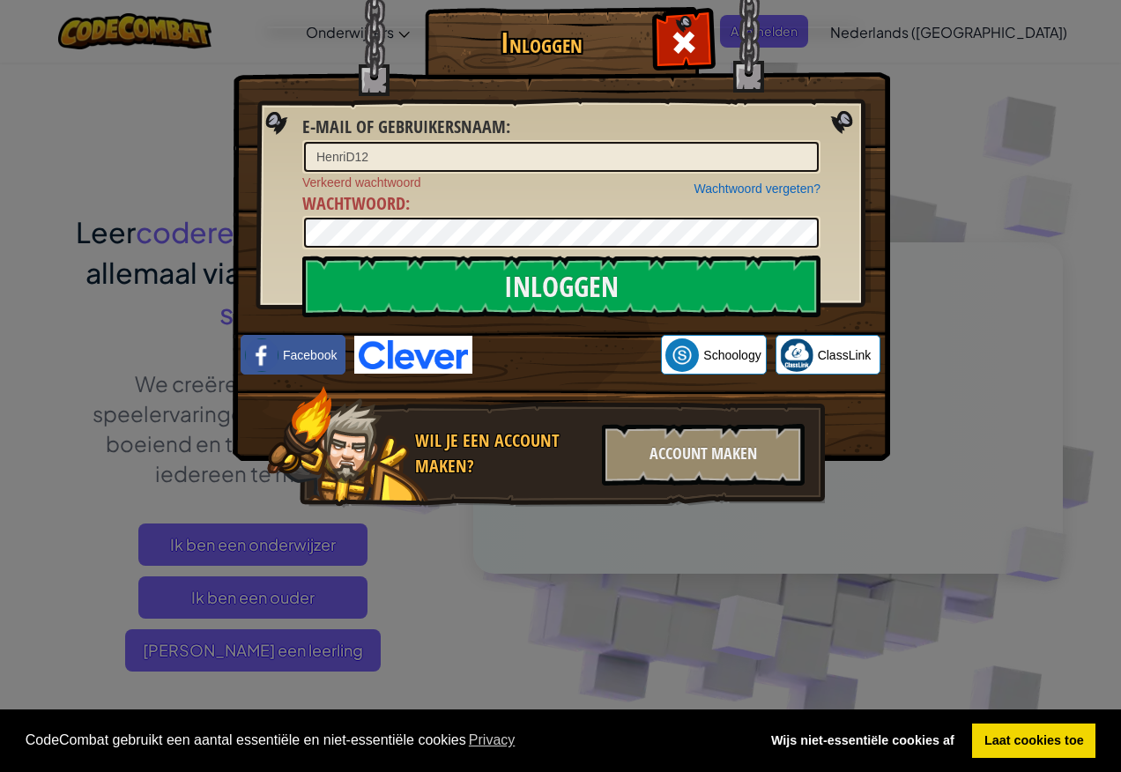
click at [448, 215] on div "Wachtwoord vergeten? Verkeerd wachtwoord Wachtwoord :" at bounding box center [561, 212] width 518 height 77
click at [214, 247] on div "Inloggen E-mail of gebruikersnaam : HenriD12 Wachtwoord vergeten? Verkeerd wach…" at bounding box center [560, 386] width 1121 height 772
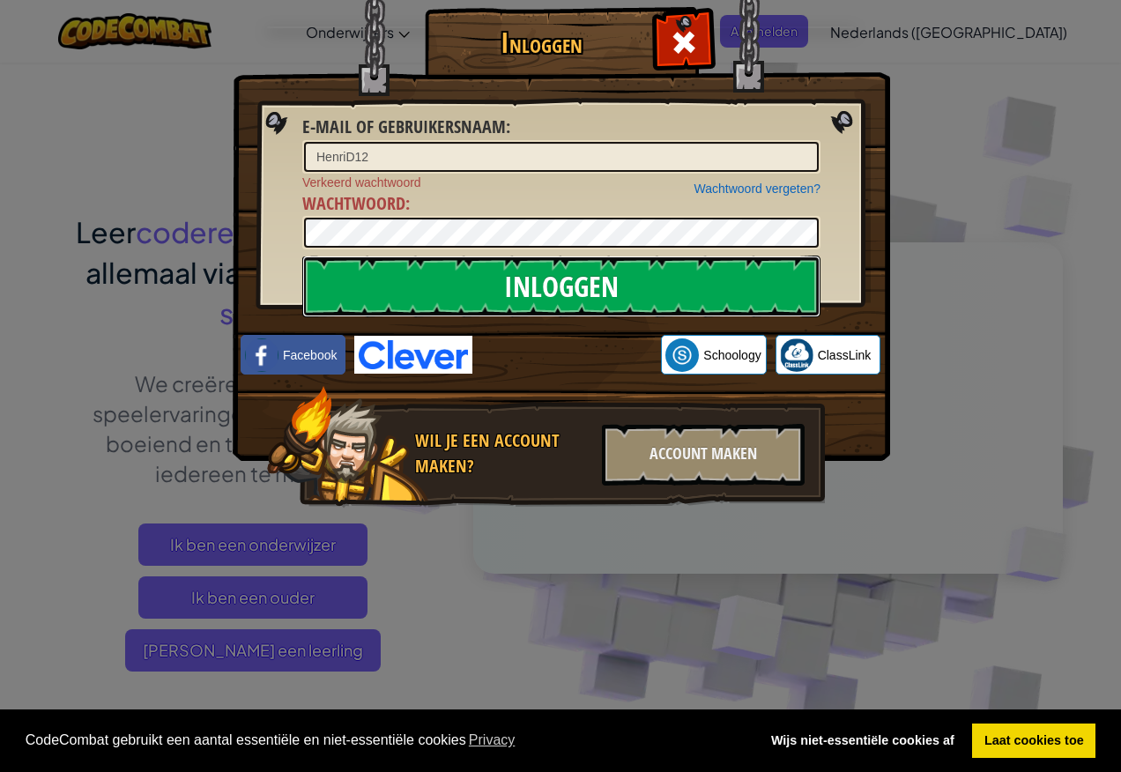
click at [709, 279] on input "Inloggen" at bounding box center [561, 286] width 518 height 62
